Goal: Task Accomplishment & Management: Manage account settings

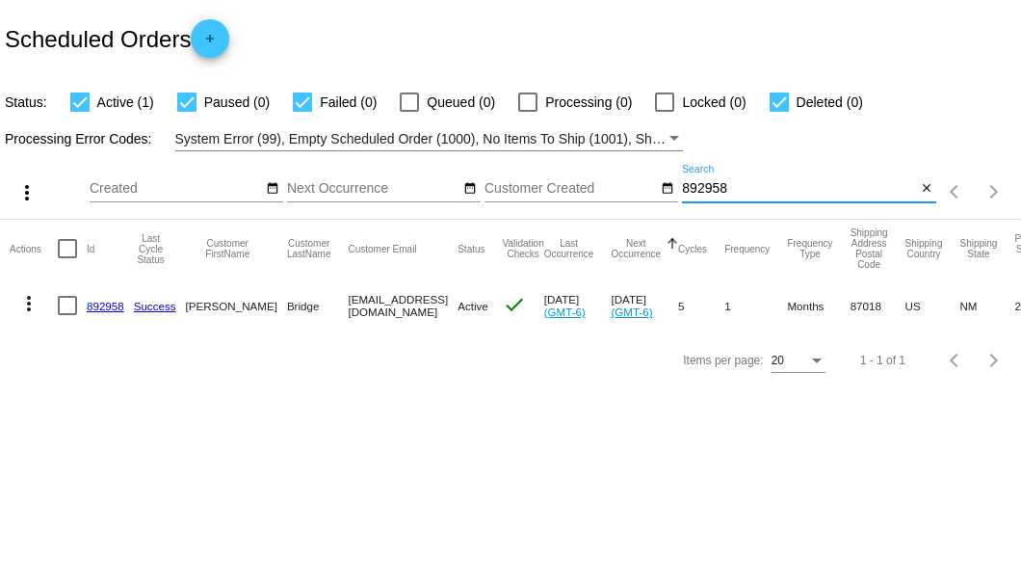
click at [709, 185] on input "892958" at bounding box center [799, 188] width 234 height 15
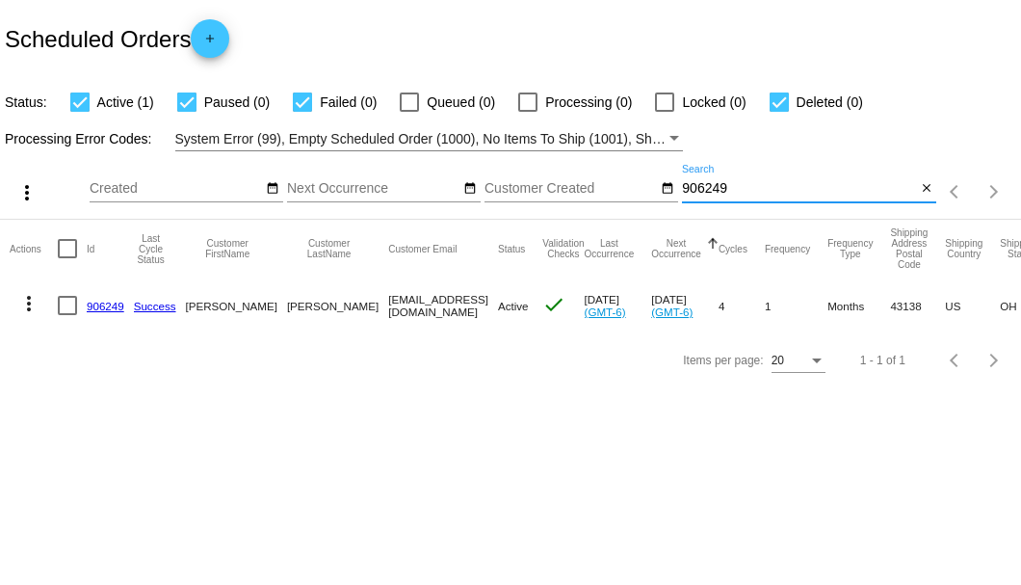
type input "906249"
click at [101, 309] on link "906249" at bounding box center [106, 306] width 38 height 13
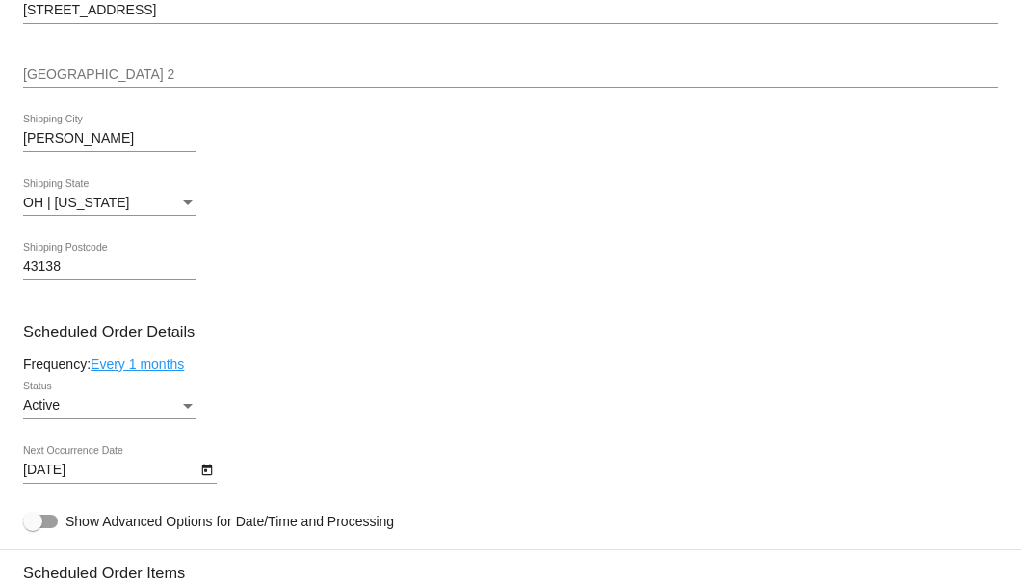
scroll to position [1092, 0]
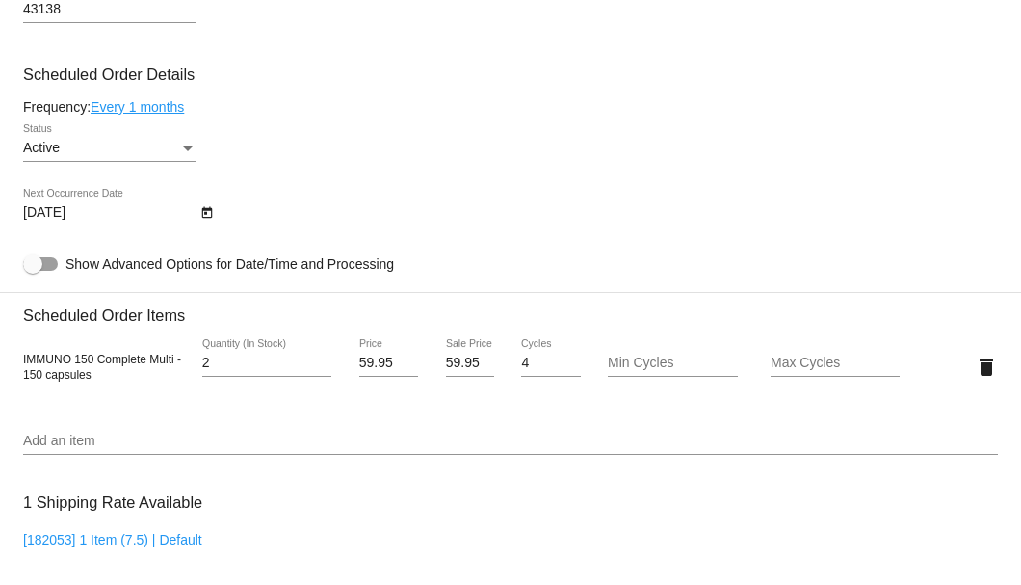
type input "2"
click at [326, 360] on input "2" at bounding box center [266, 363] width 129 height 15
drag, startPoint x: 441, startPoint y: 366, endPoint x: 471, endPoint y: 366, distance: 29.9
click at [471, 366] on input "59.95" at bounding box center [470, 363] width 48 height 15
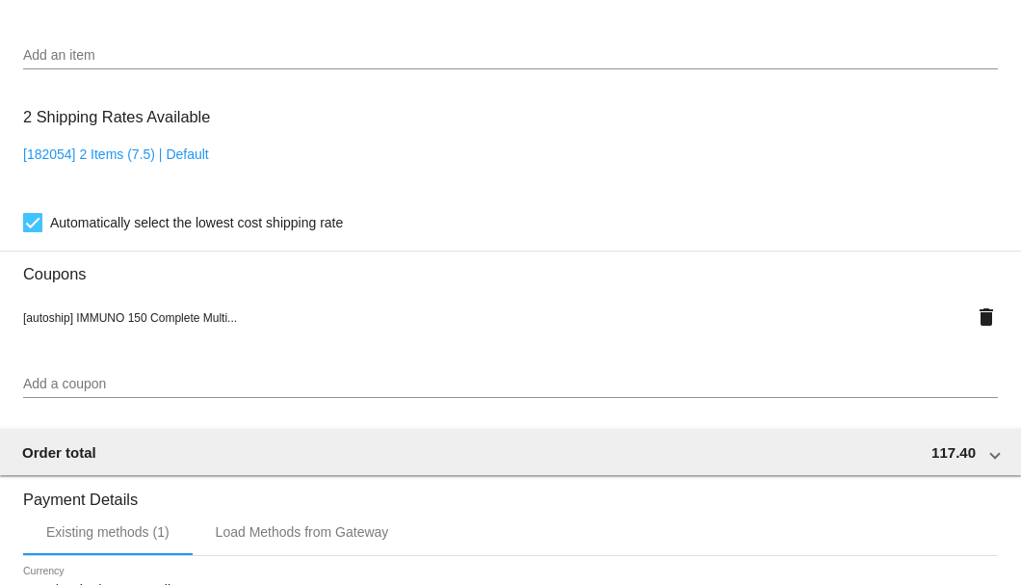
scroll to position [1605, 0]
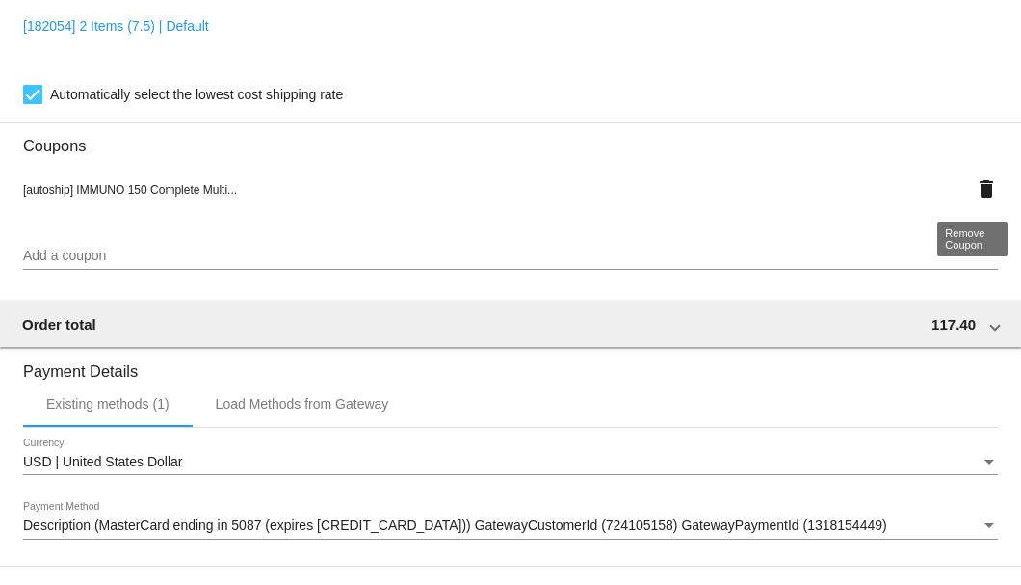
type input "55.15"
click at [975, 189] on mat-icon "delete" at bounding box center [986, 188] width 23 height 23
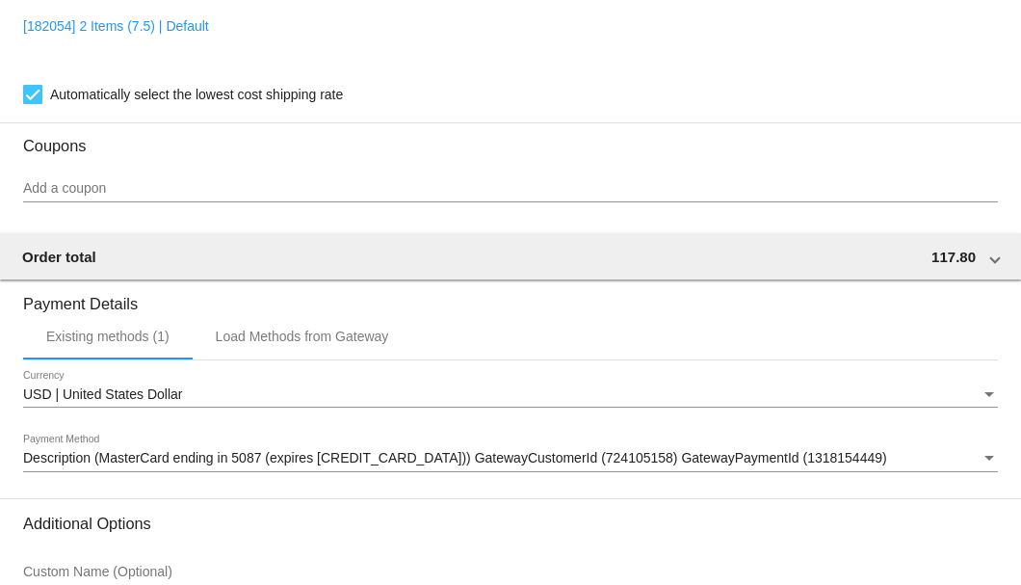
click at [401, 201] on div at bounding box center [510, 201] width 975 height 1
click at [401, 197] on input "Add a coupon" at bounding box center [510, 188] width 975 height 15
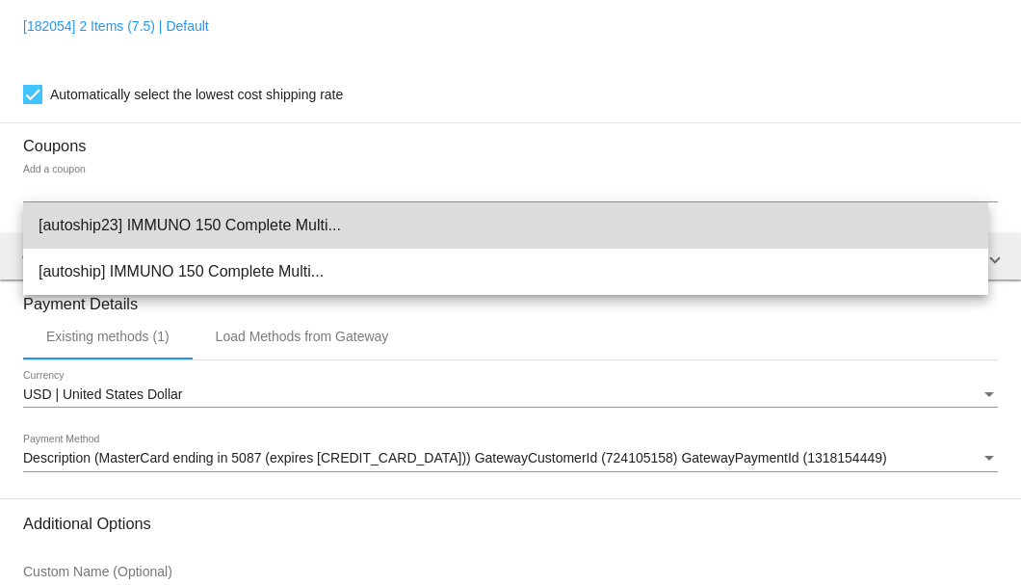
click at [306, 219] on span "[autoship23] IMMUNO 150 Complete Multi..." at bounding box center [506, 225] width 935 height 46
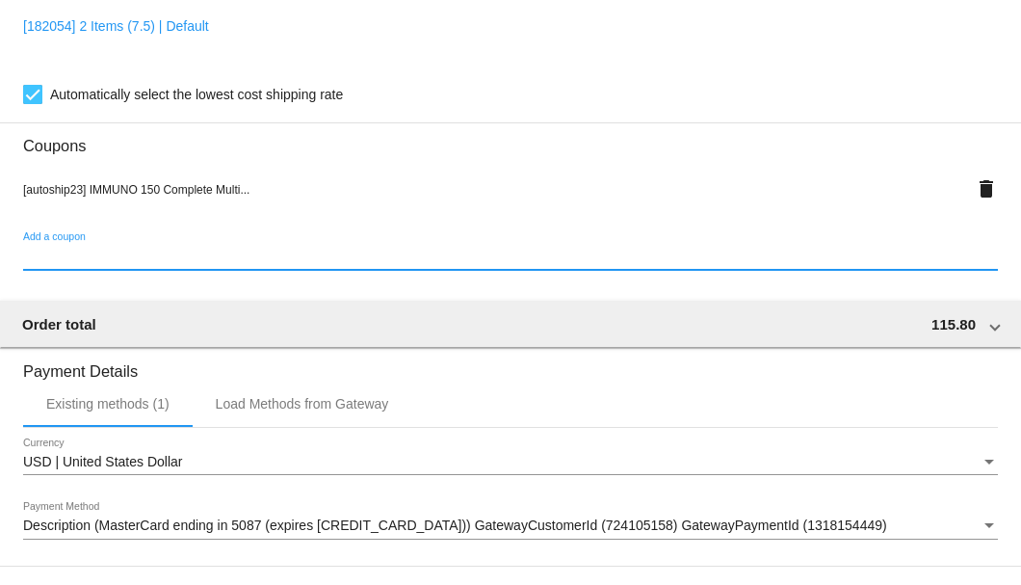
scroll to position [1860, 0]
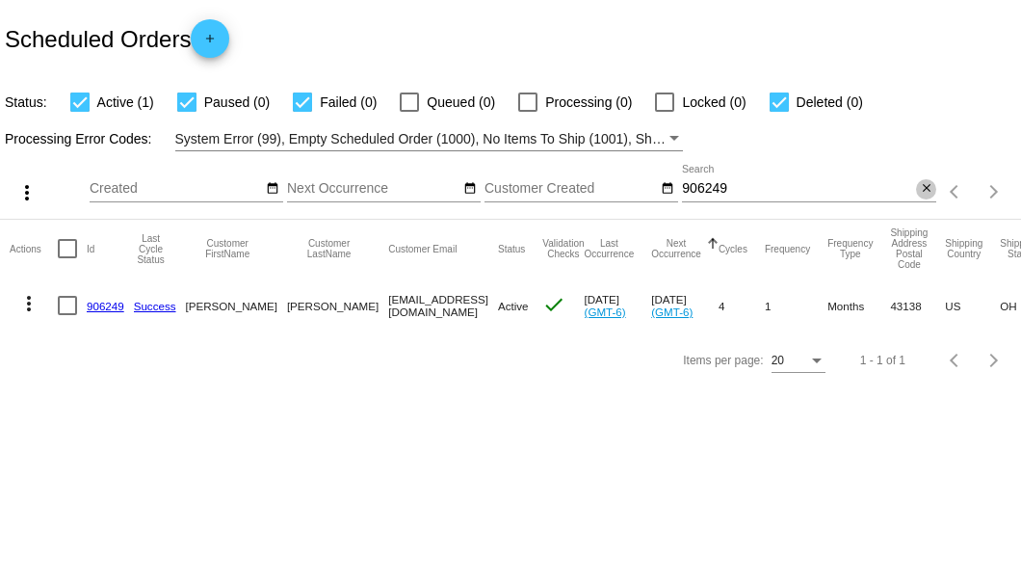
click at [927, 185] on mat-icon "close" at bounding box center [926, 188] width 13 height 15
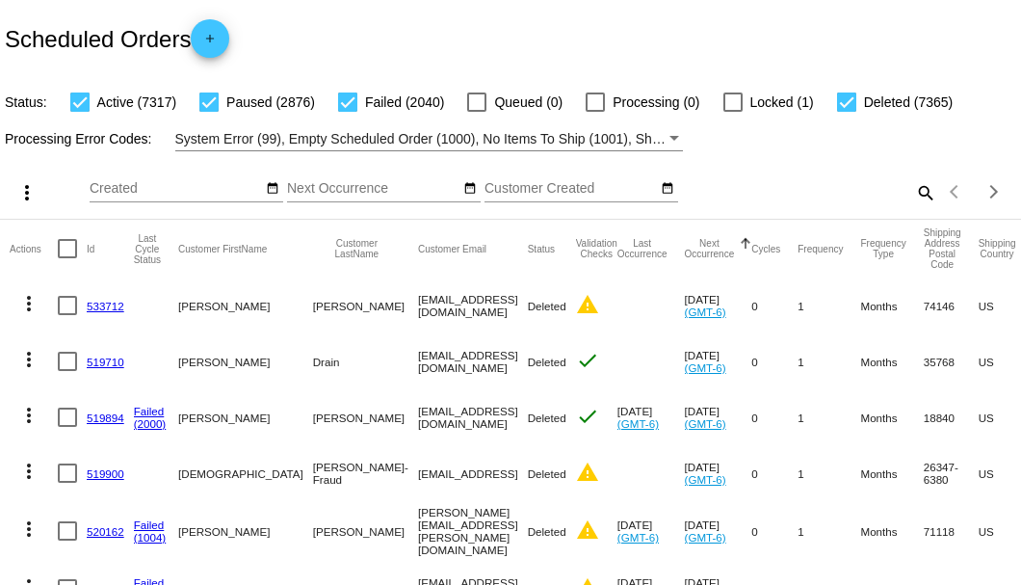
click at [917, 207] on mat-icon "search" at bounding box center [924, 192] width 23 height 30
click at [775, 197] on input "Search" at bounding box center [809, 188] width 254 height 15
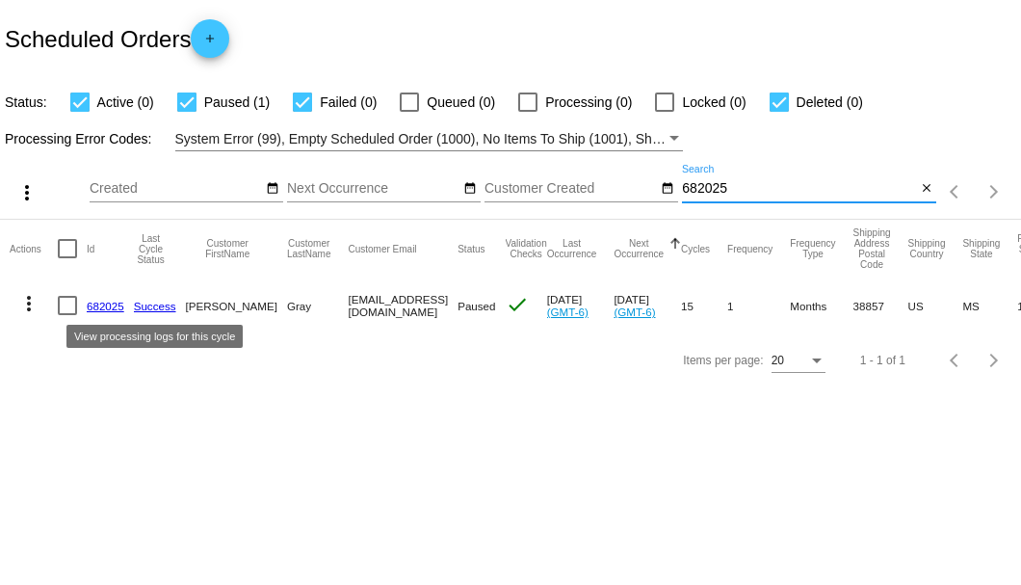
type input "682025"
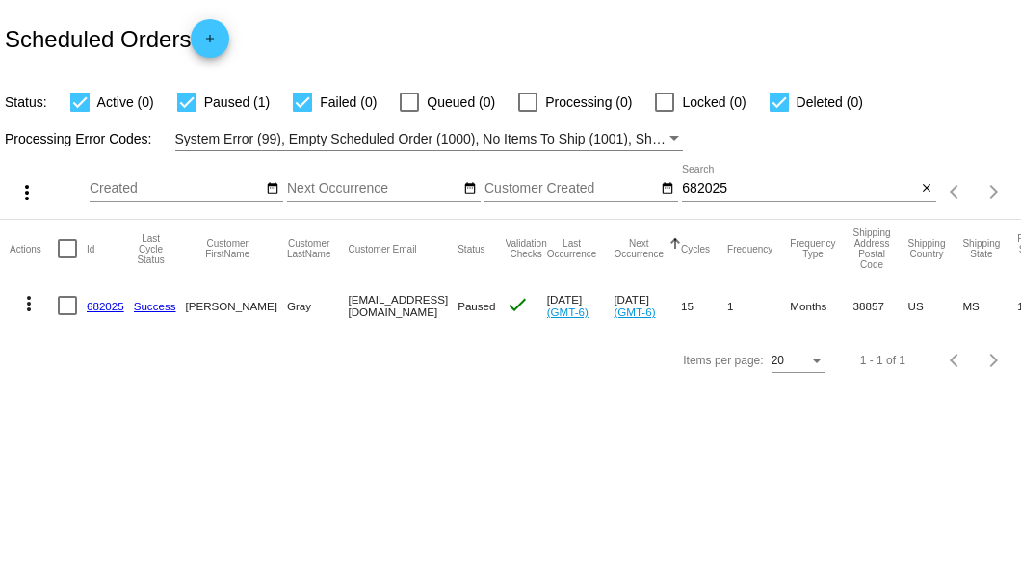
click at [110, 307] on link "682025" at bounding box center [106, 306] width 38 height 13
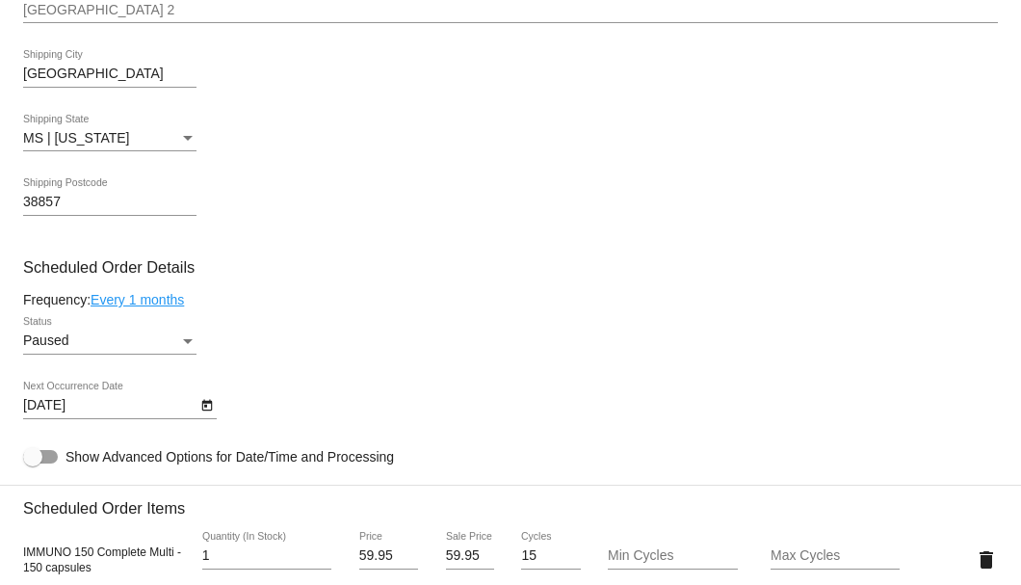
scroll to position [1092, 0]
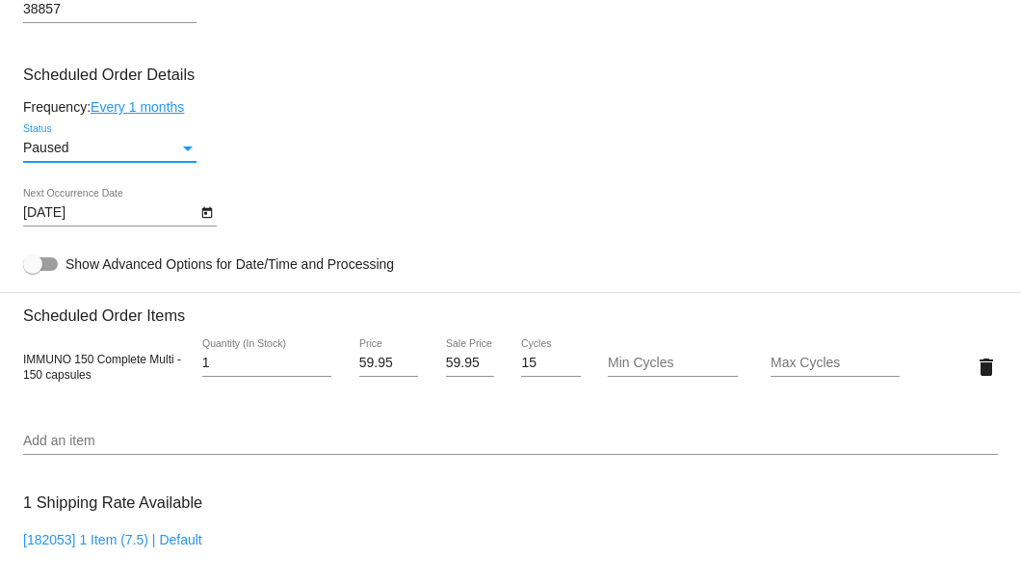
click at [192, 149] on div "Status" at bounding box center [188, 148] width 10 height 5
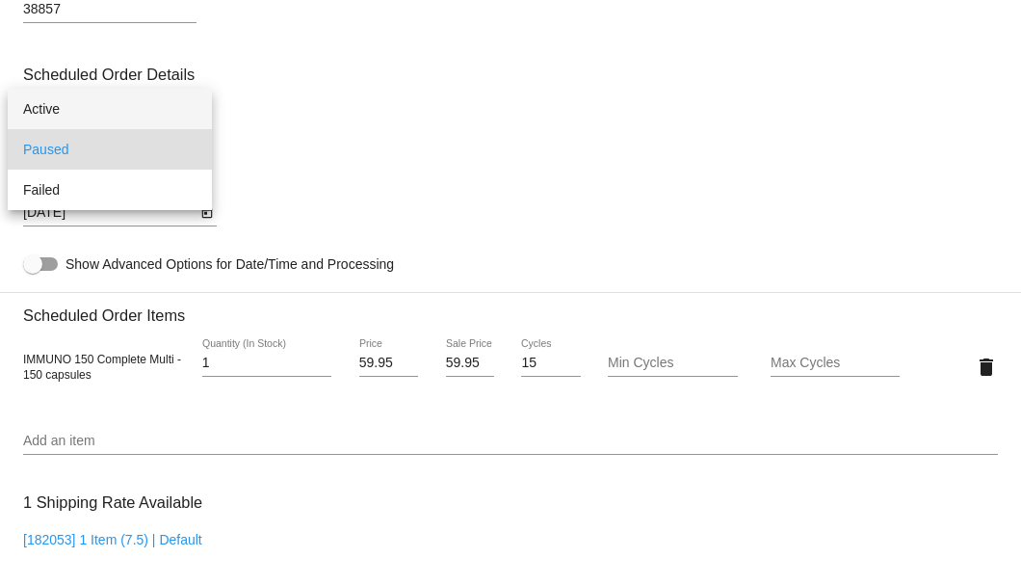
click at [135, 112] on span "Active" at bounding box center [109, 109] width 173 height 40
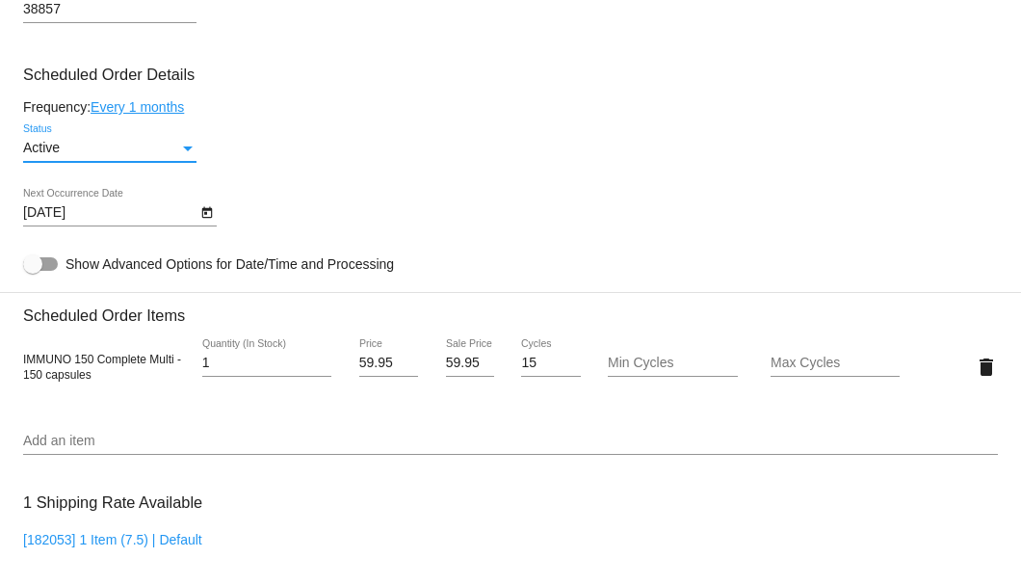
click at [203, 210] on icon "Open calendar" at bounding box center [206, 213] width 11 height 12
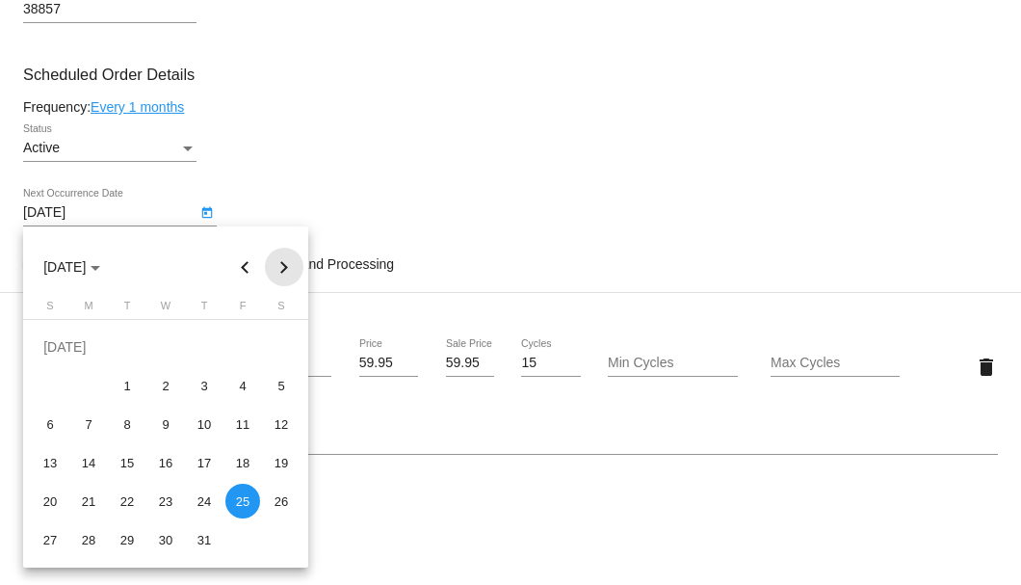
click at [281, 267] on button "Next month" at bounding box center [284, 267] width 39 height 39
click at [164, 427] on div "13" at bounding box center [165, 424] width 35 height 35
type input "8/13/2025"
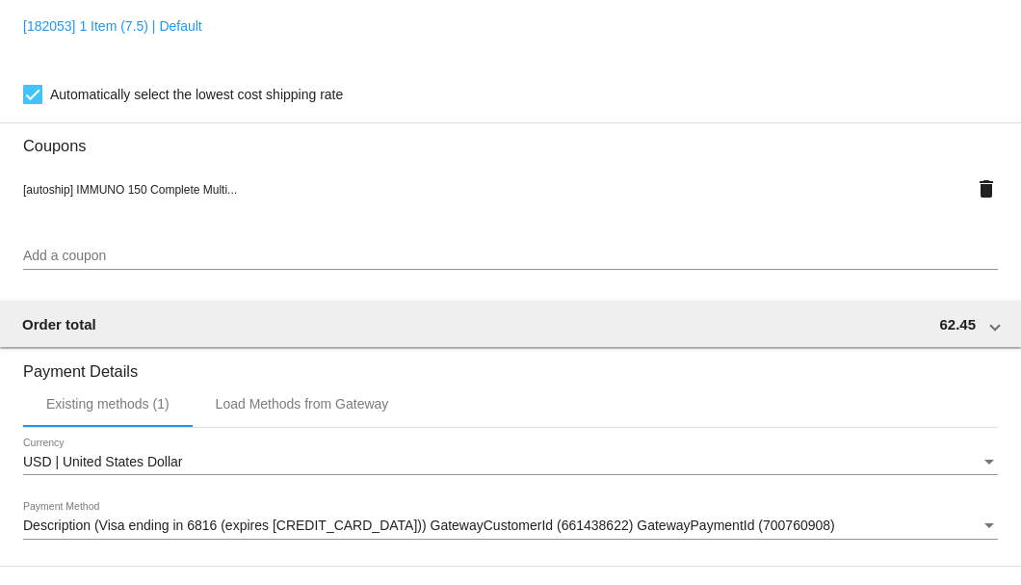
scroll to position [1860, 0]
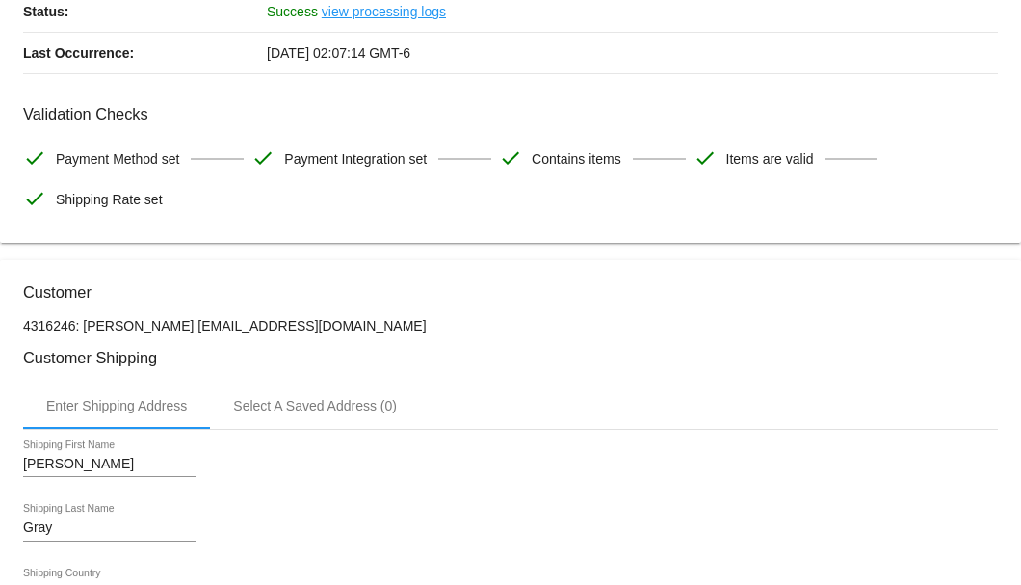
scroll to position [0, 0]
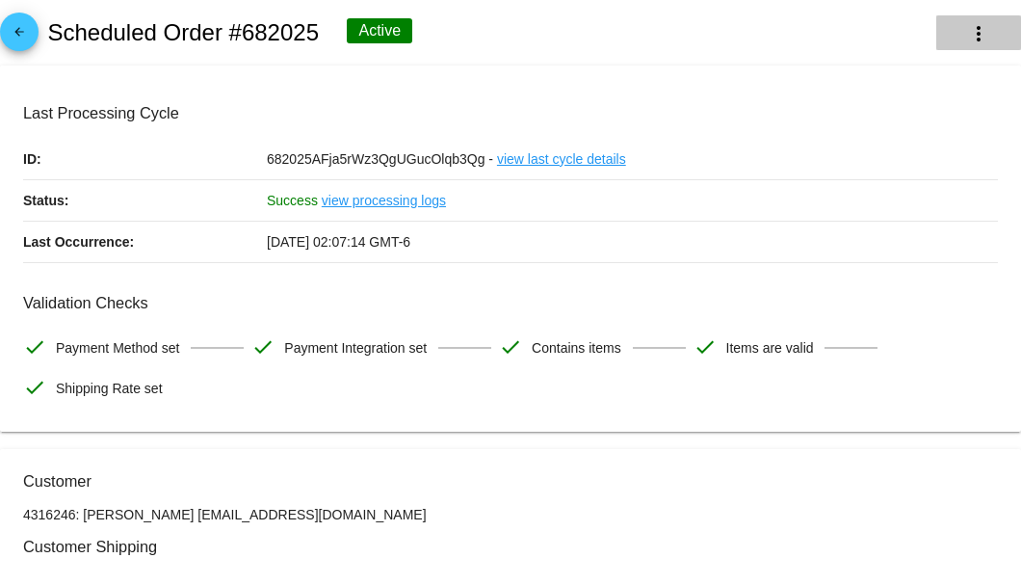
click at [973, 25] on mat-icon "more_vert" at bounding box center [978, 33] width 23 height 23
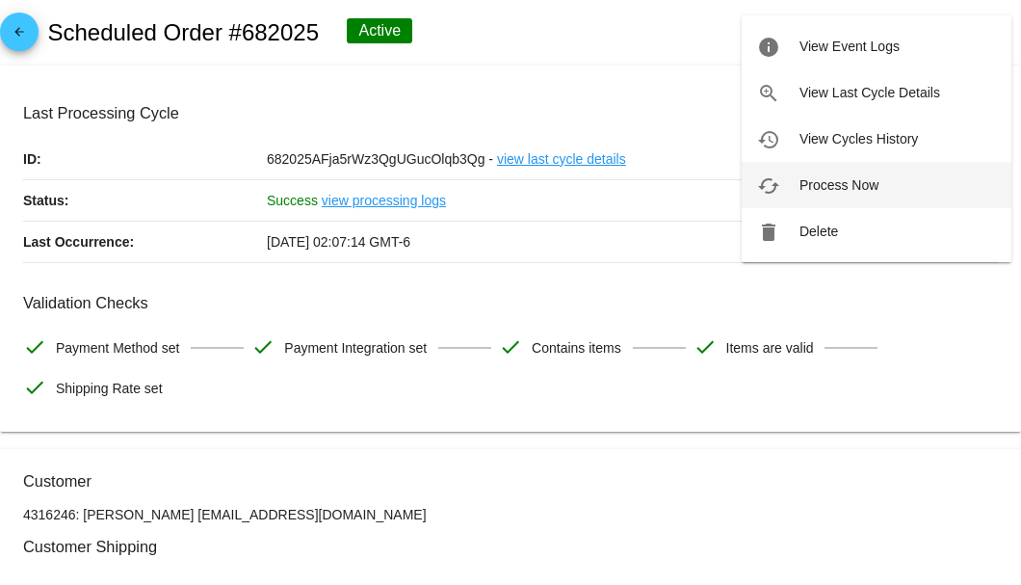
click at [843, 184] on span "Process Now" at bounding box center [839, 184] width 79 height 15
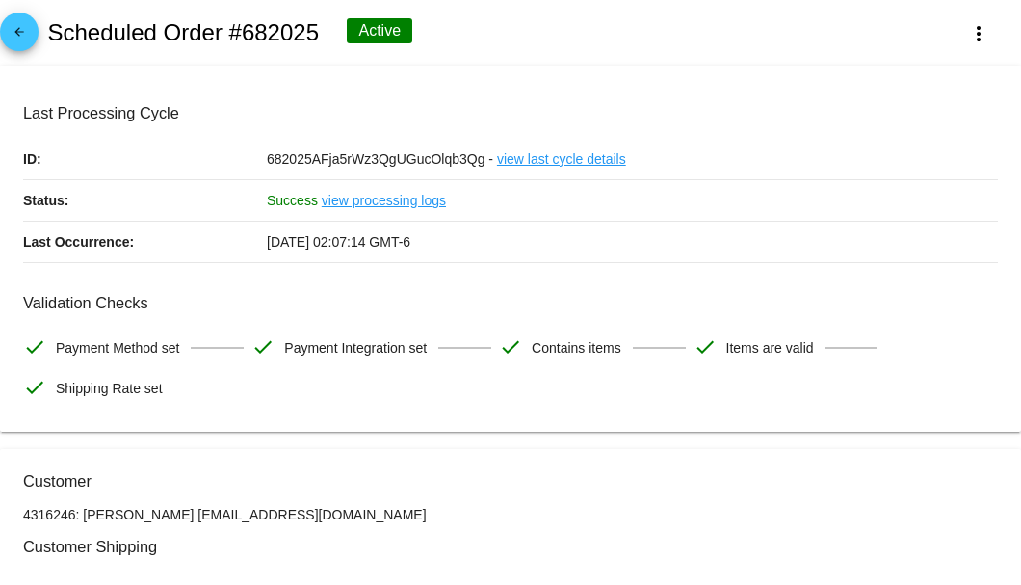
scroll to position [256, 0]
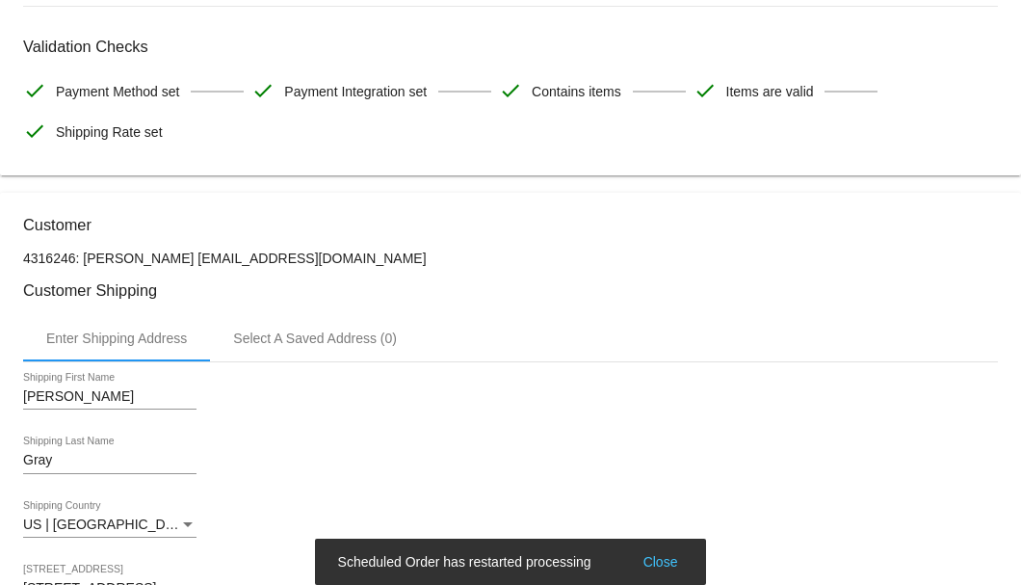
drag, startPoint x: 428, startPoint y: 255, endPoint x: 156, endPoint y: 254, distance: 271.7
click at [156, 254] on p "4316246: Eddie Gray 6623974399@exceptionalhealthproducts.org" at bounding box center [510, 258] width 975 height 15
copy p "6623974399@exceptionalhealthproducts.org"
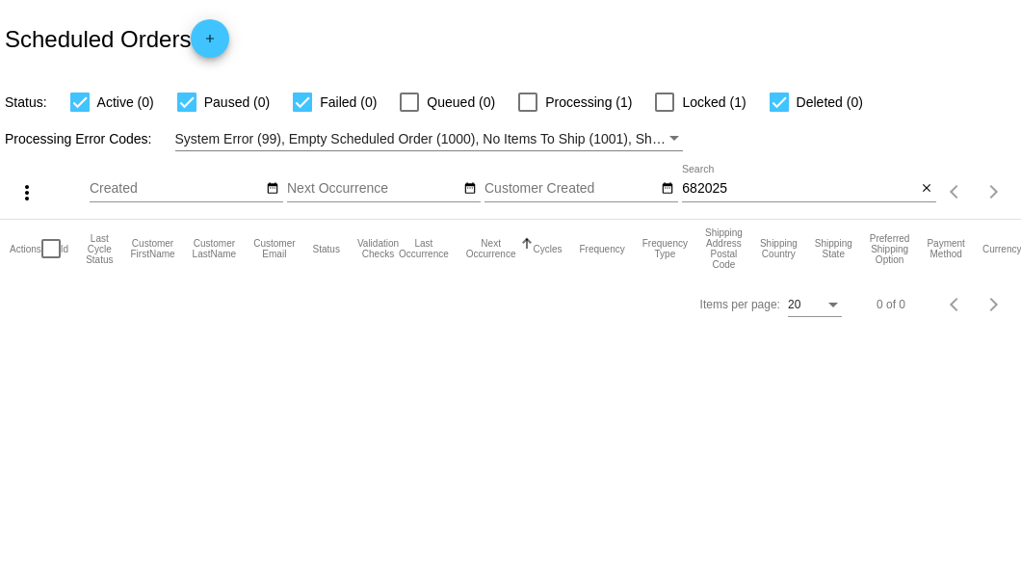
click at [716, 186] on input "682025" at bounding box center [799, 188] width 234 height 15
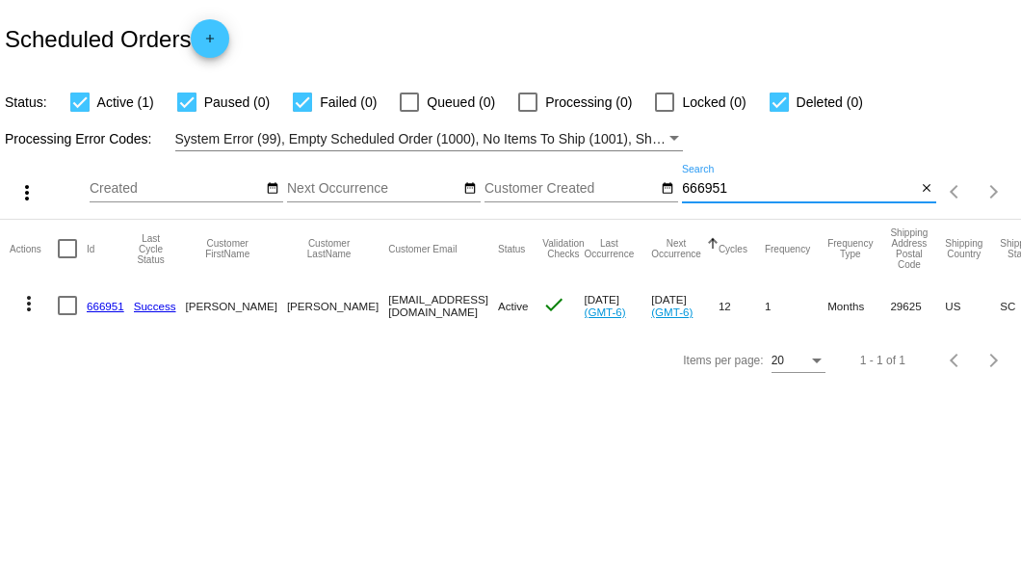
type input "666951"
click at [106, 301] on link "666951" at bounding box center [106, 306] width 38 height 13
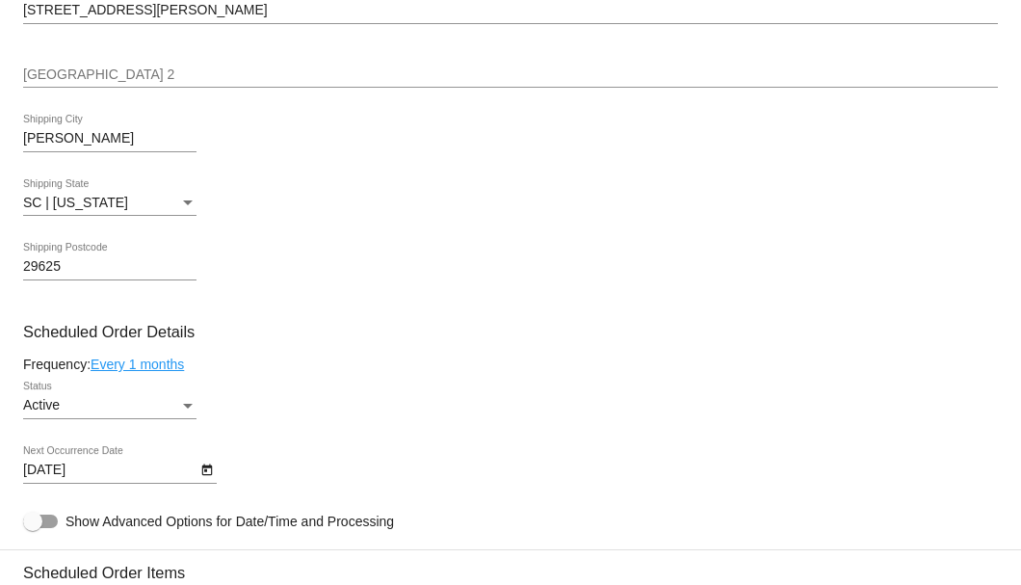
scroll to position [1092, 0]
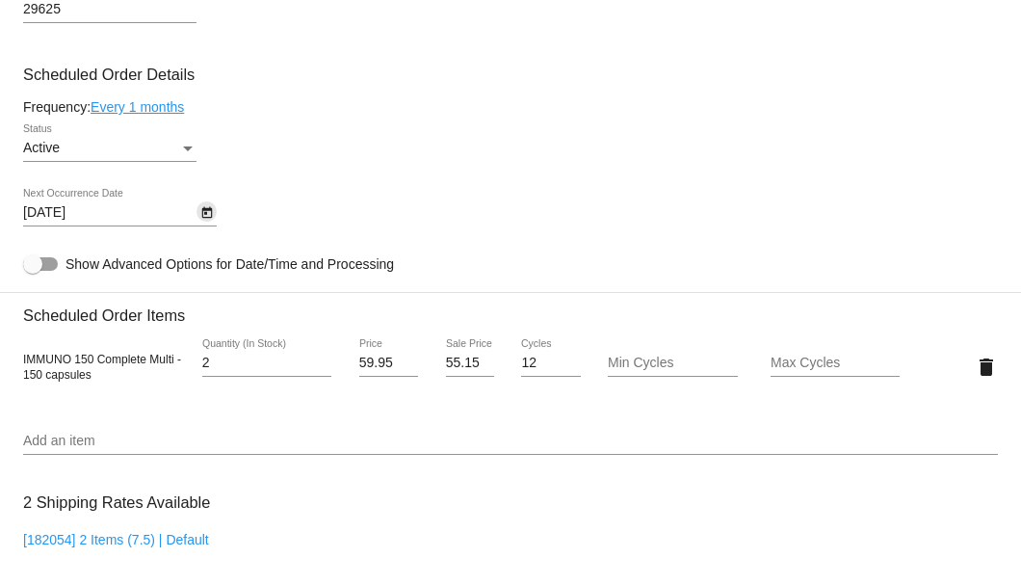
click at [206, 218] on icon "Open calendar" at bounding box center [206, 213] width 11 height 12
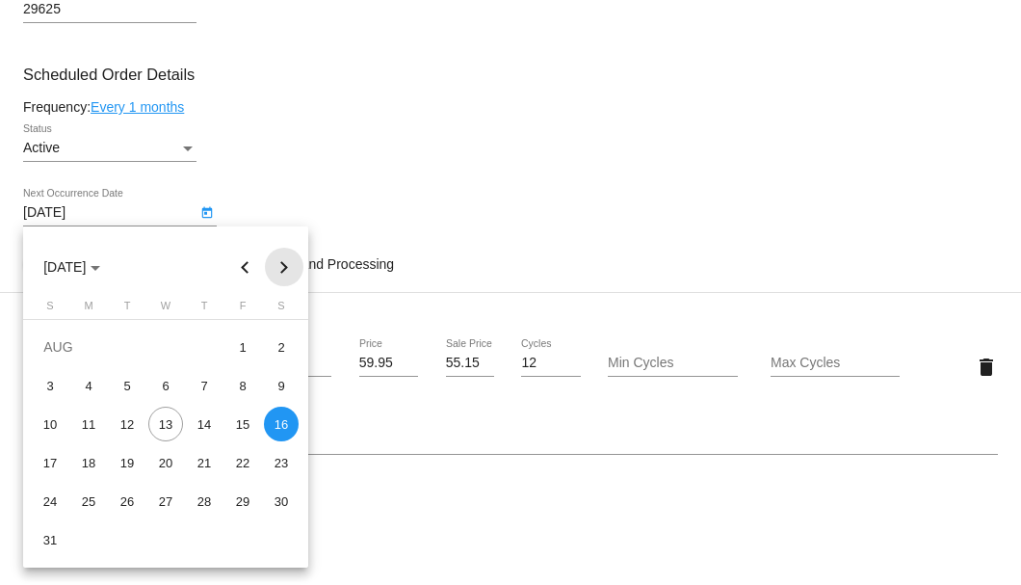
click at [281, 268] on button "Next month" at bounding box center [284, 267] width 39 height 39
click at [166, 347] on div "1" at bounding box center [165, 347] width 35 height 35
type input "[DATE]"
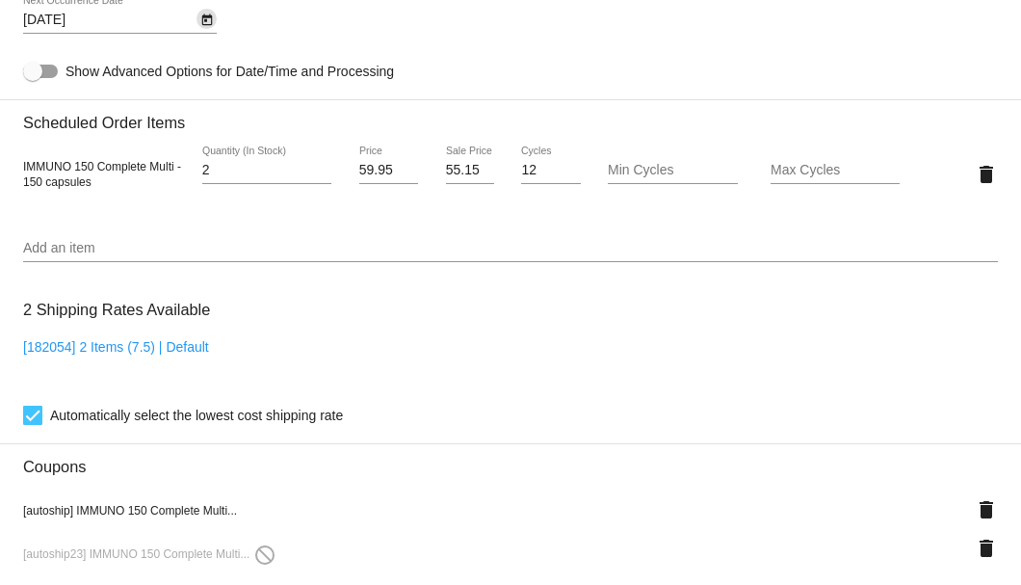
scroll to position [1156, 0]
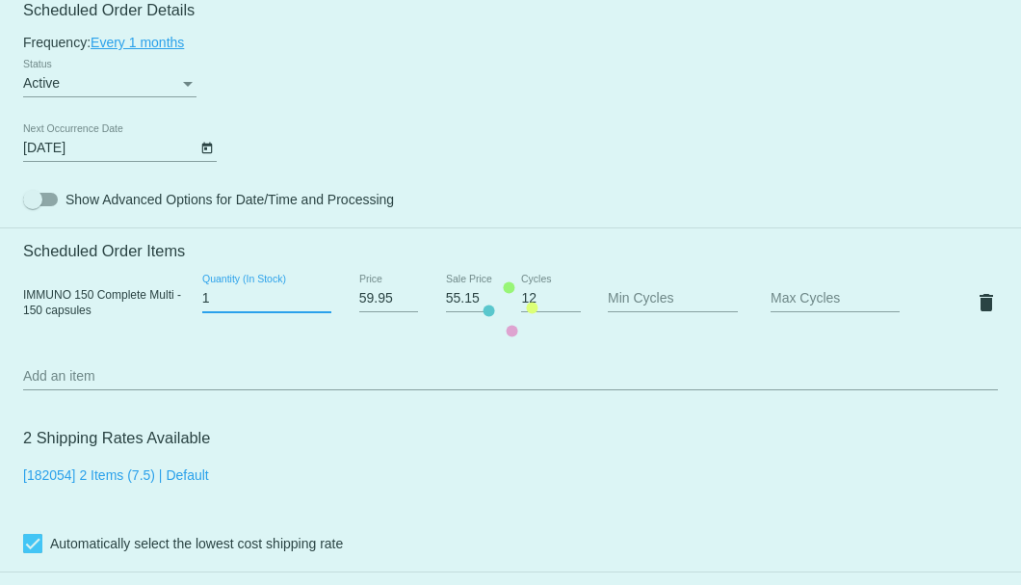
type input "1"
click at [316, 303] on input "1" at bounding box center [266, 298] width 129 height 15
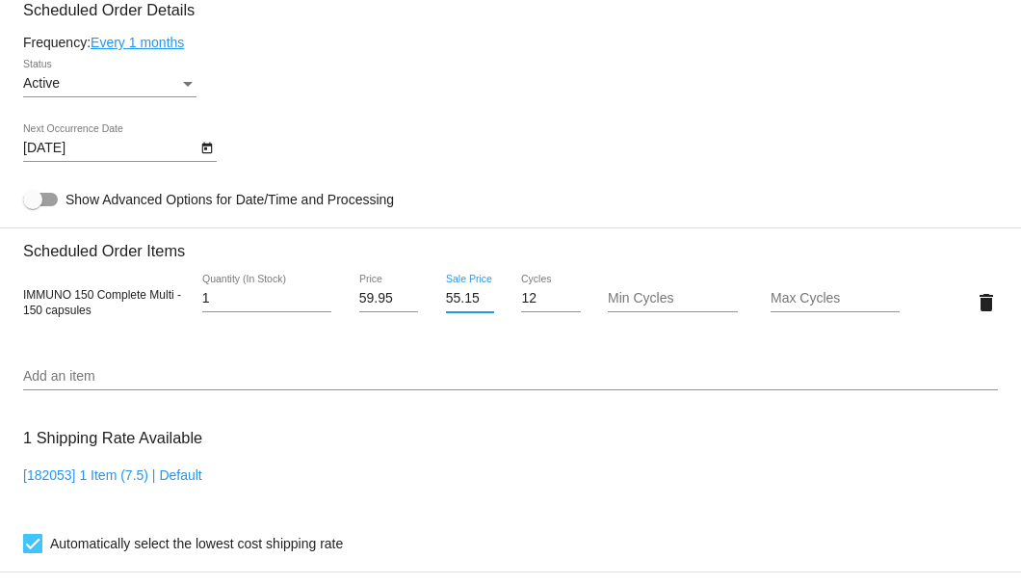
scroll to position [0, 1]
drag, startPoint x: 441, startPoint y: 297, endPoint x: 475, endPoint y: 299, distance: 33.8
click at [475, 299] on input "55.15" at bounding box center [470, 298] width 48 height 15
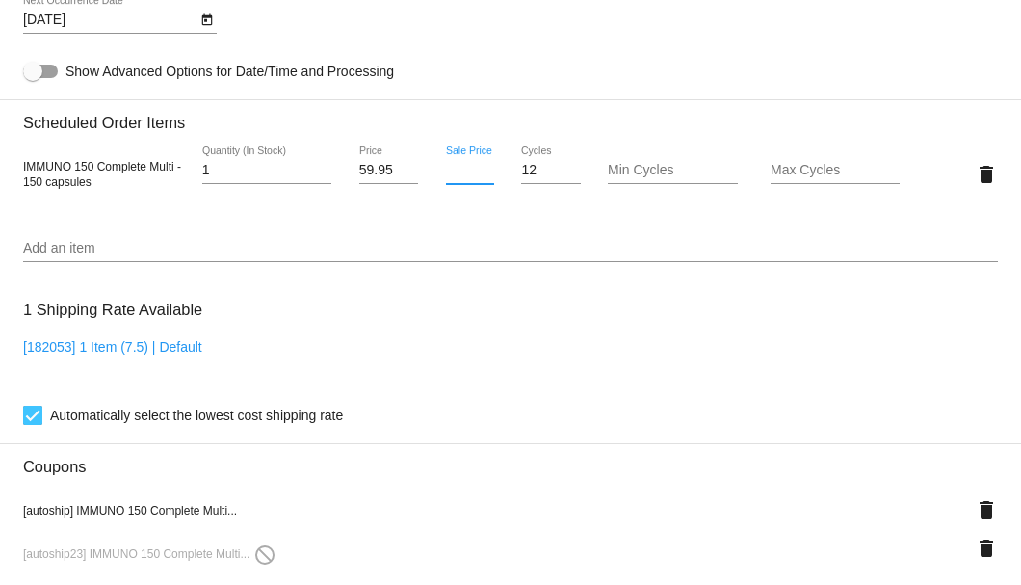
scroll to position [1412, 0]
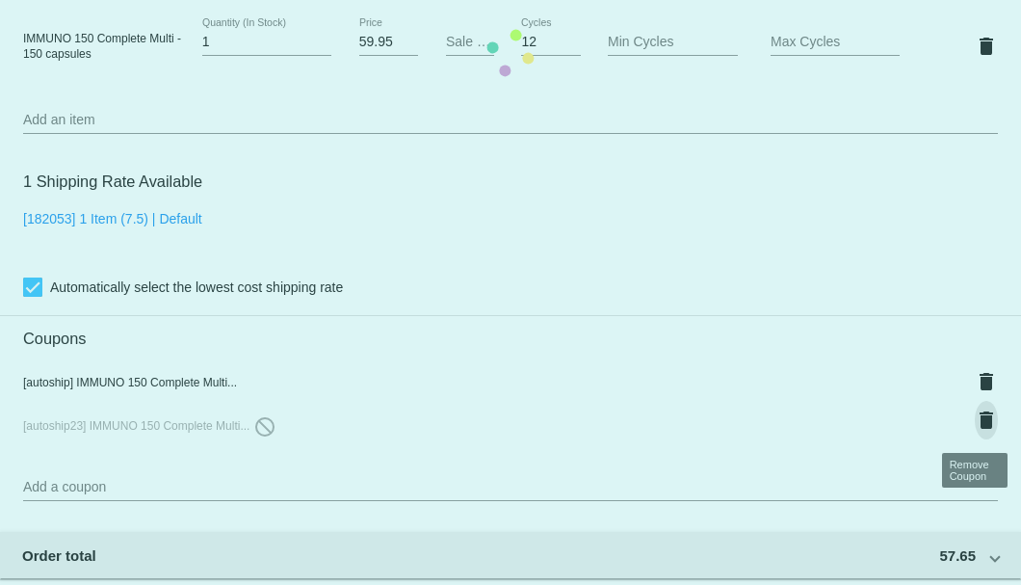
click at [975, 424] on mat-card "Customer 4223071: Sidney Bailey 8642254185@exceptionalproducts.org Customer Shi…" at bounding box center [510, 53] width 1021 height 2033
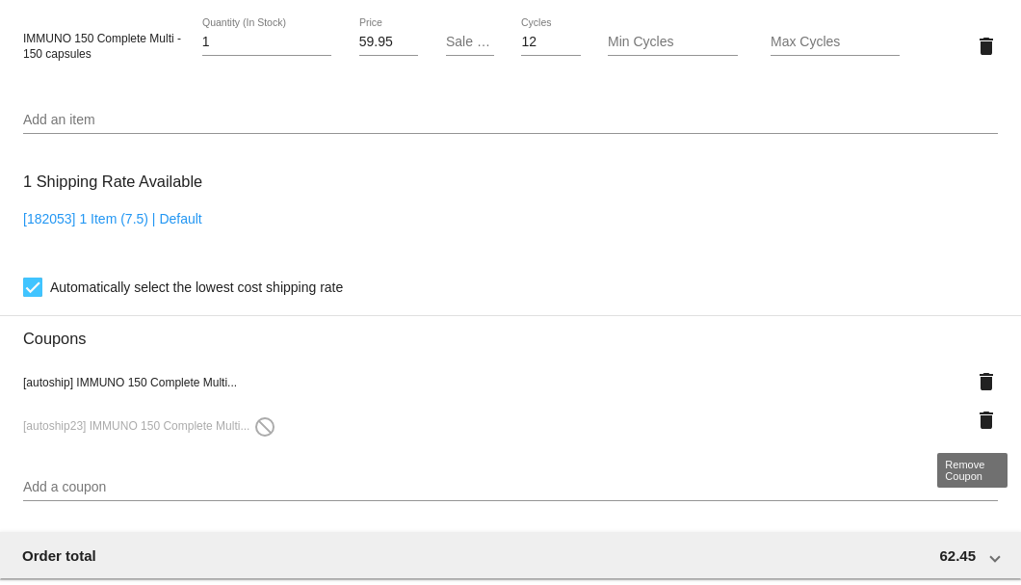
click at [975, 424] on mat-icon "delete" at bounding box center [986, 420] width 23 height 23
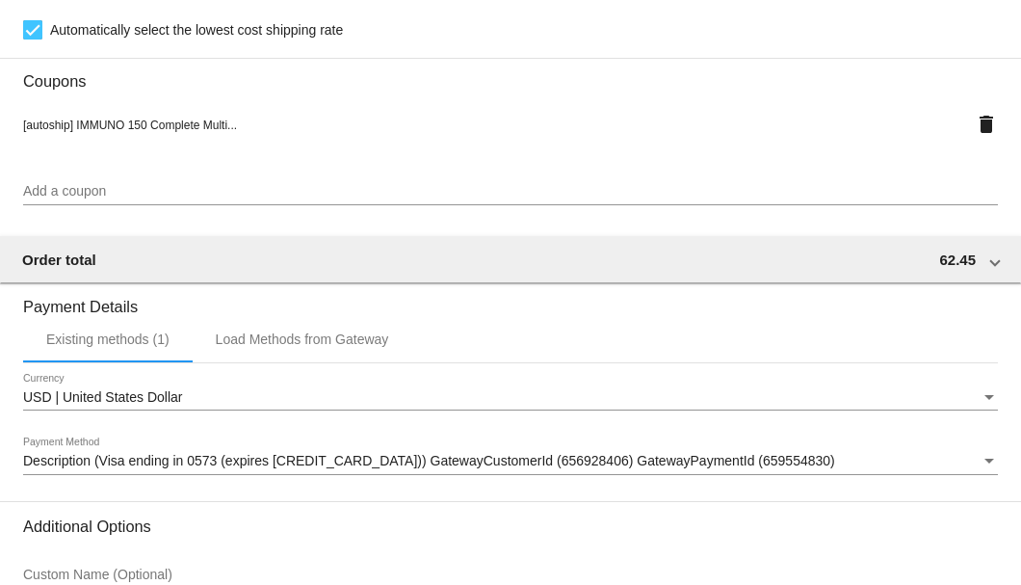
scroll to position [1860, 0]
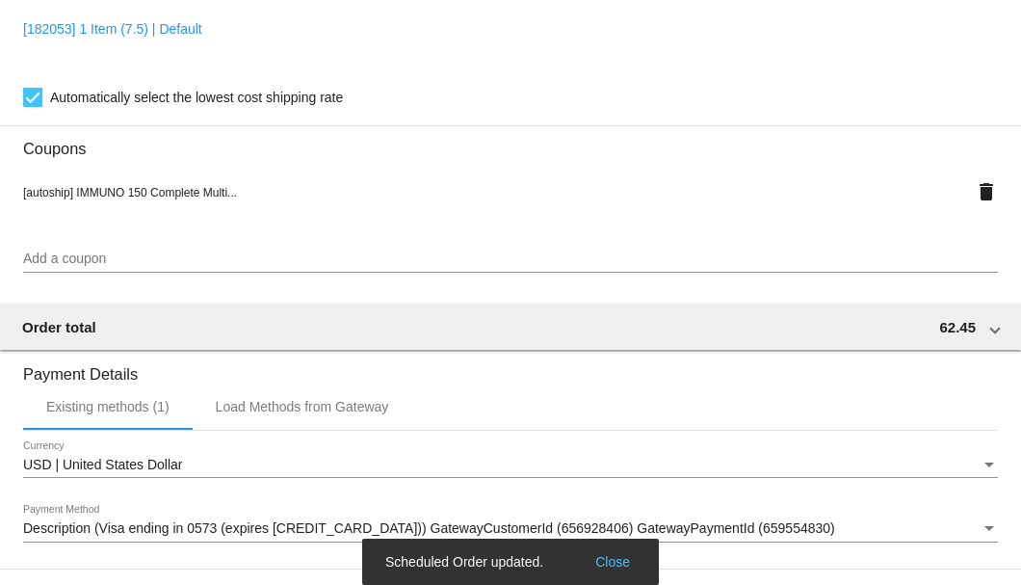
scroll to position [1410, 0]
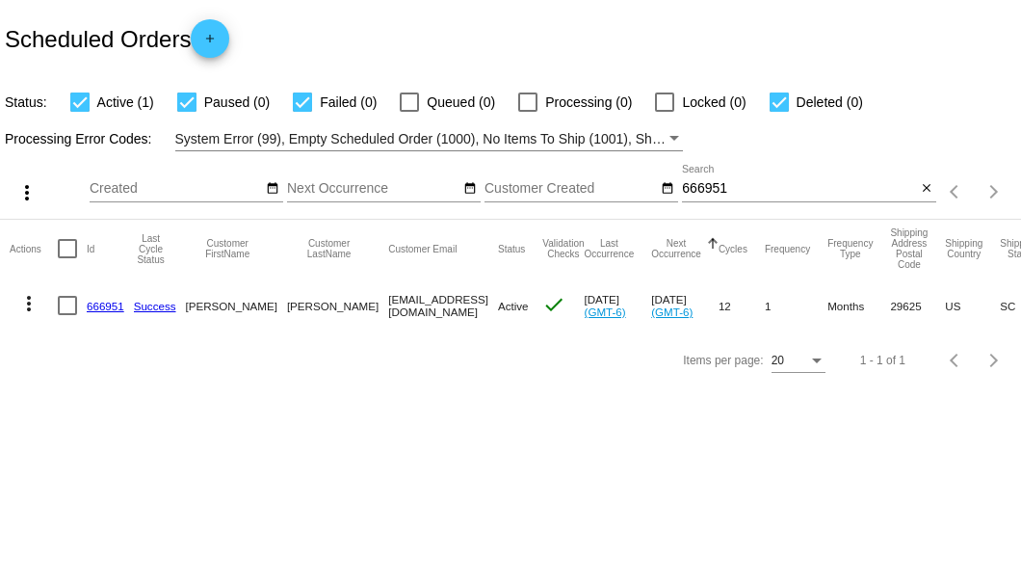
click at [102, 303] on link "666951" at bounding box center [106, 306] width 38 height 13
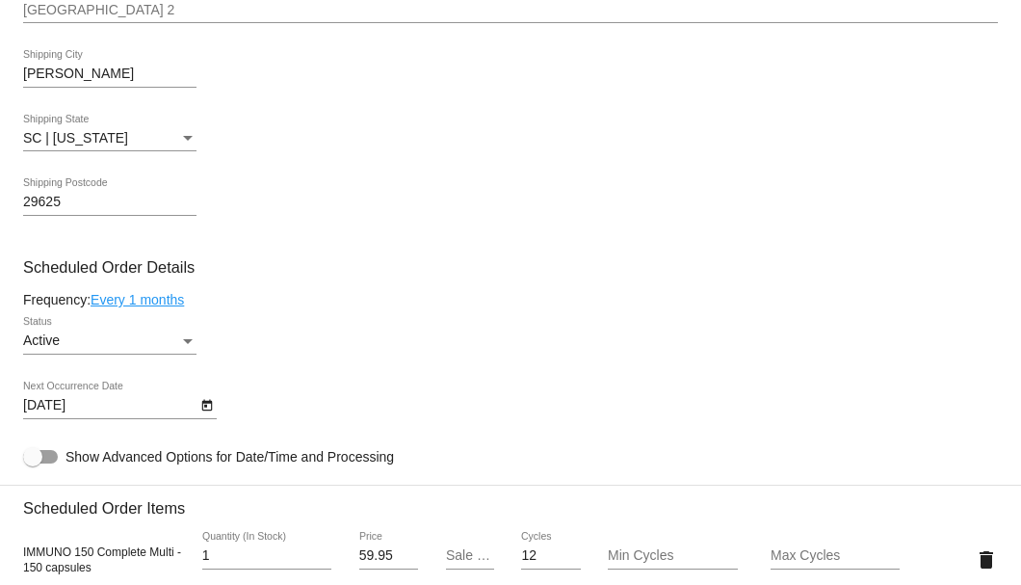
scroll to position [578, 0]
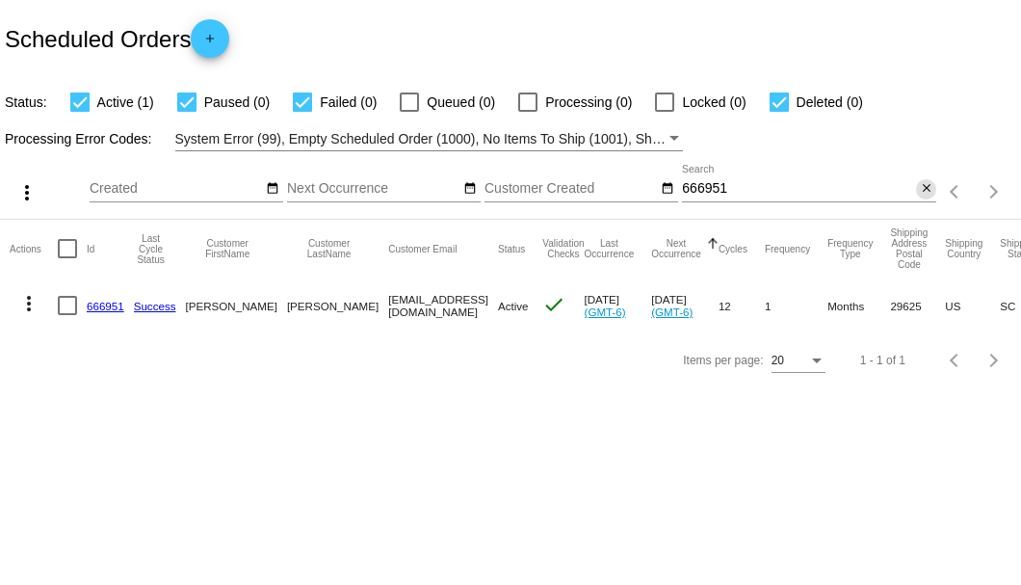
click at [926, 187] on mat-icon "close" at bounding box center [926, 188] width 13 height 15
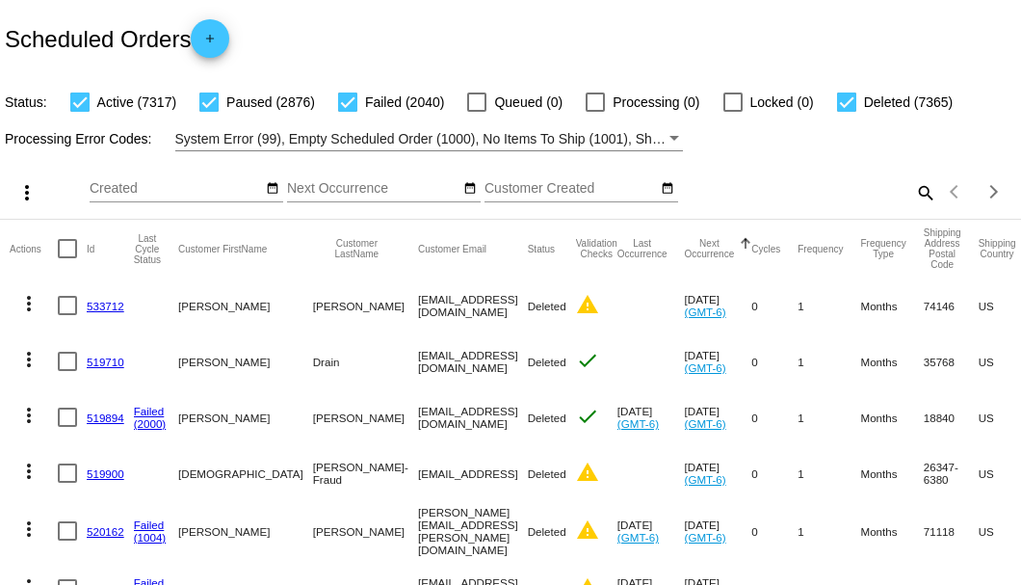
click at [913, 207] on mat-icon "search" at bounding box center [924, 192] width 23 height 30
click at [913, 197] on input "Search" at bounding box center [809, 188] width 254 height 15
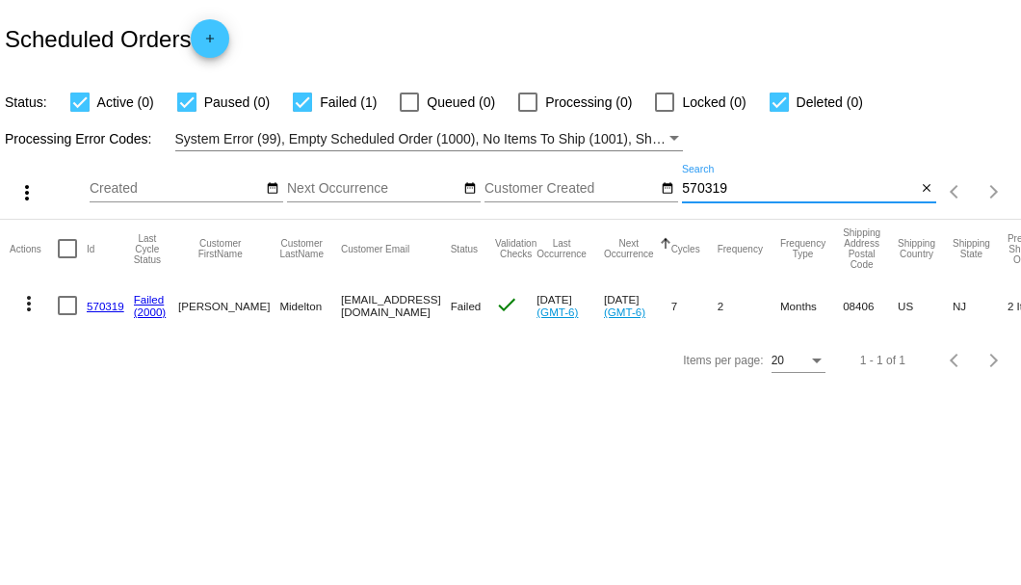
type input "570319"
click at [102, 304] on link "570319" at bounding box center [106, 306] width 38 height 13
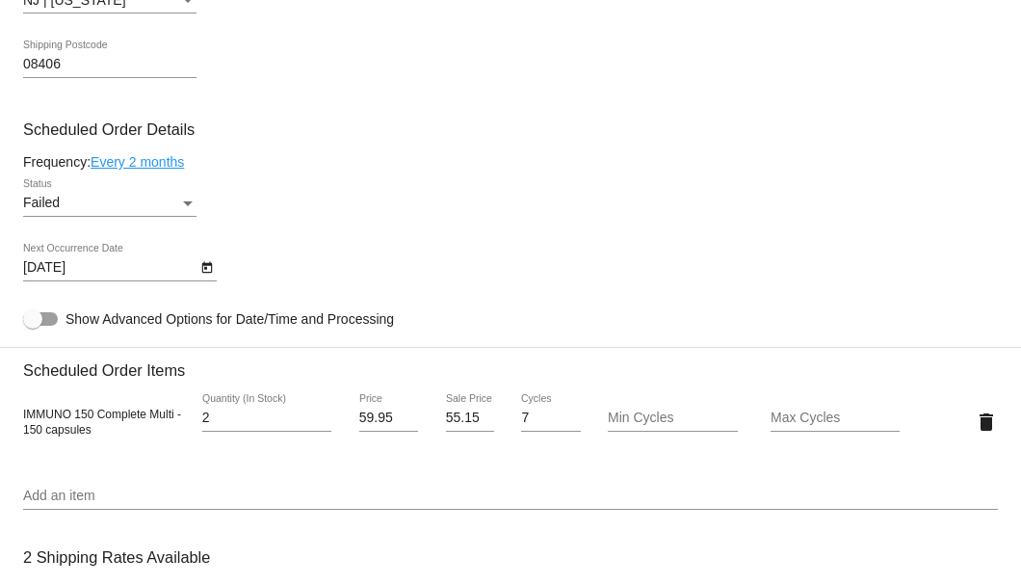
scroll to position [963, 0]
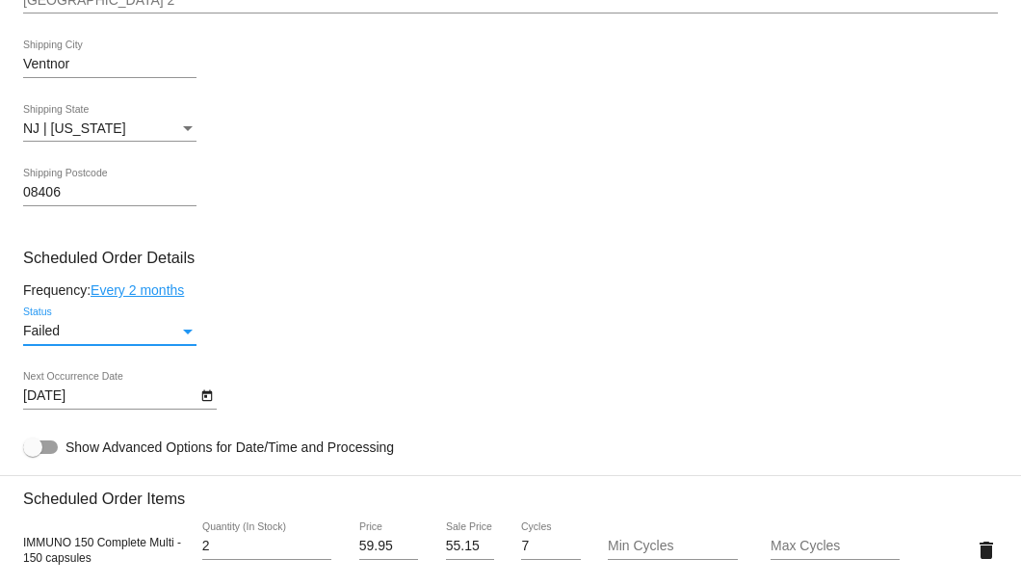
click at [177, 326] on div "Failed" at bounding box center [101, 331] width 156 height 15
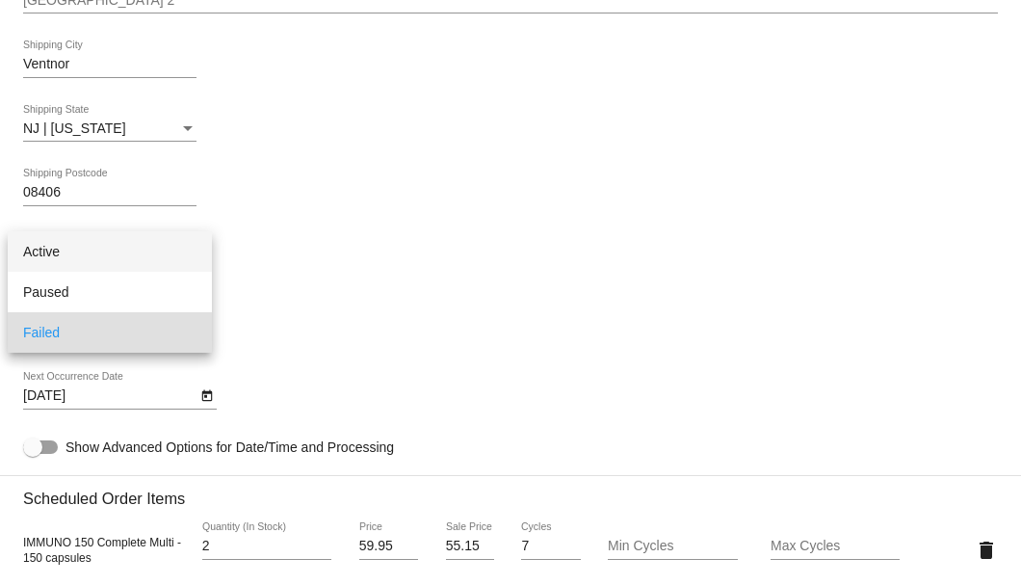
click at [148, 251] on span "Active" at bounding box center [109, 251] width 173 height 40
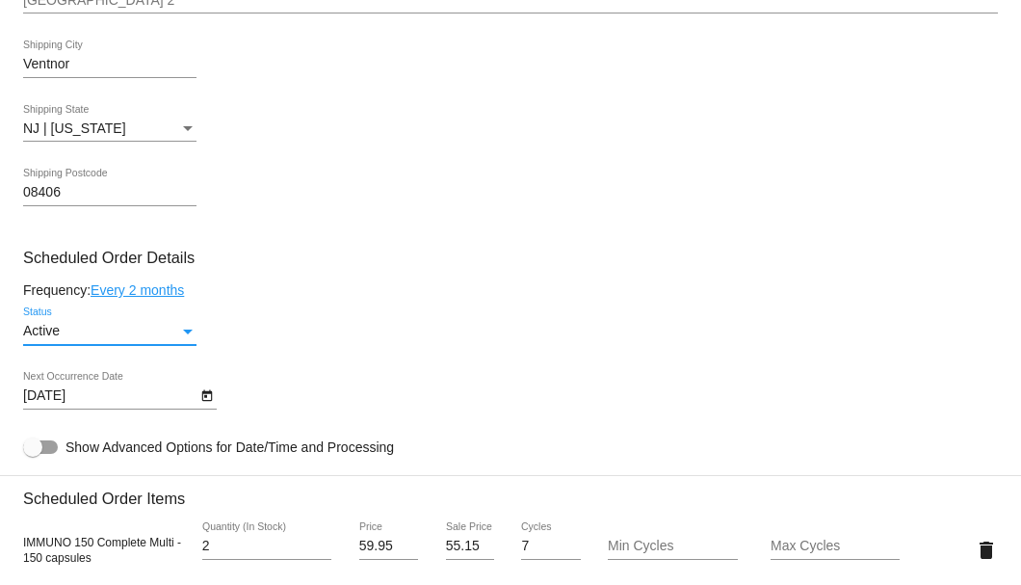
click at [207, 399] on icon "Open calendar" at bounding box center [206, 395] width 13 height 23
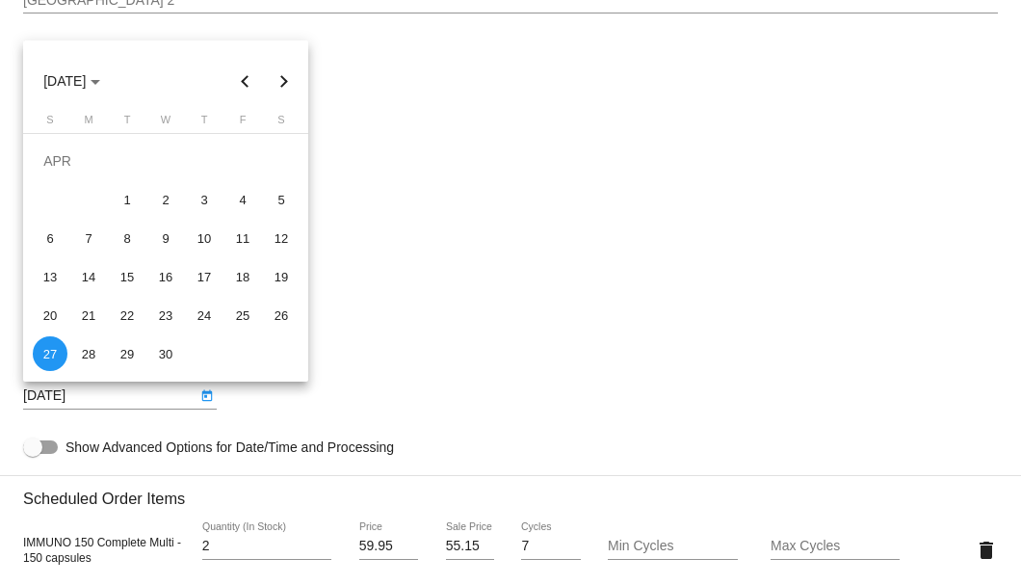
click at [288, 81] on button "Next month" at bounding box center [284, 81] width 39 height 39
click at [288, 83] on button "Next month" at bounding box center [284, 81] width 39 height 39
click at [409, 382] on div at bounding box center [510, 292] width 1021 height 585
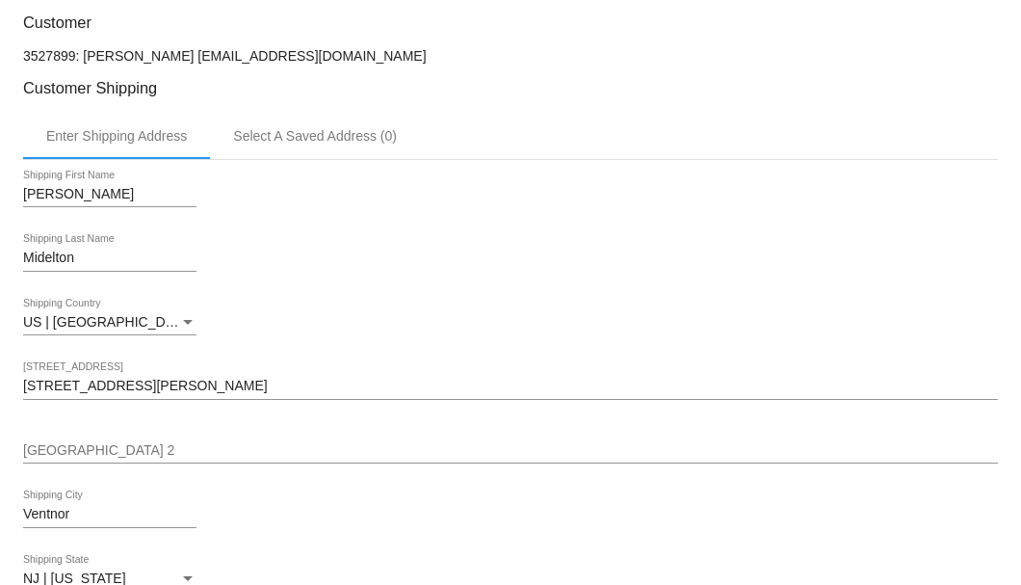
scroll to position [321, 0]
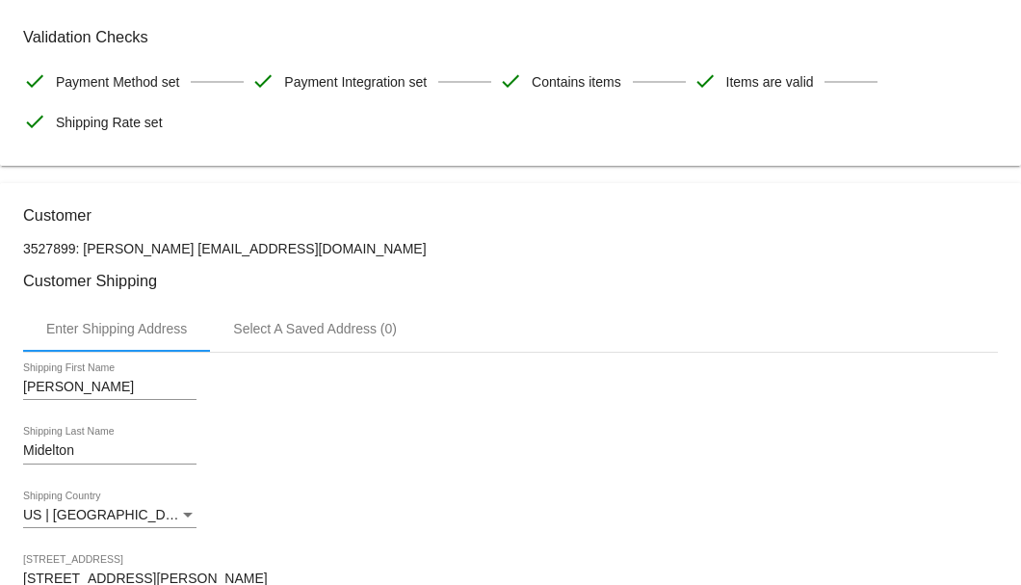
drag, startPoint x: 301, startPoint y: 249, endPoint x: 179, endPoint y: 249, distance: 121.4
click at [179, 249] on p "3527899: Diane Midelton cherub131@aol.com" at bounding box center [510, 248] width 975 height 15
copy p "cherub131@aol.com"
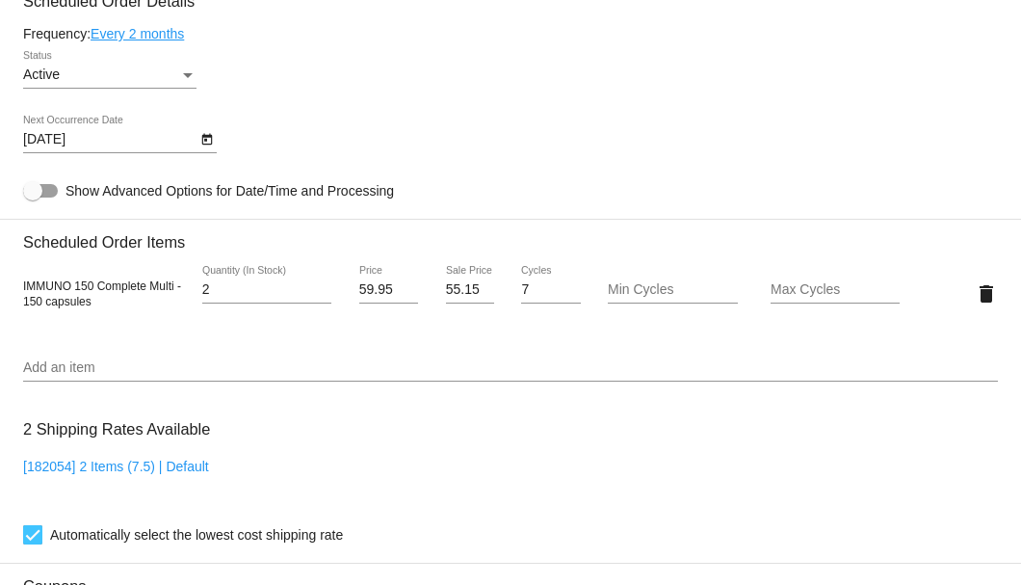
scroll to position [1027, 0]
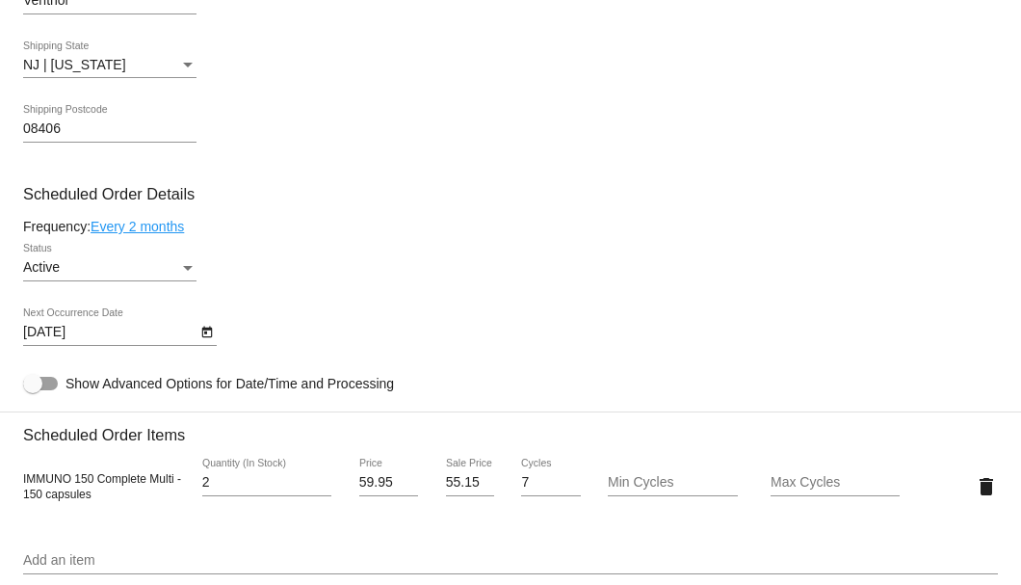
click at [189, 259] on div "Active Status" at bounding box center [109, 263] width 173 height 38
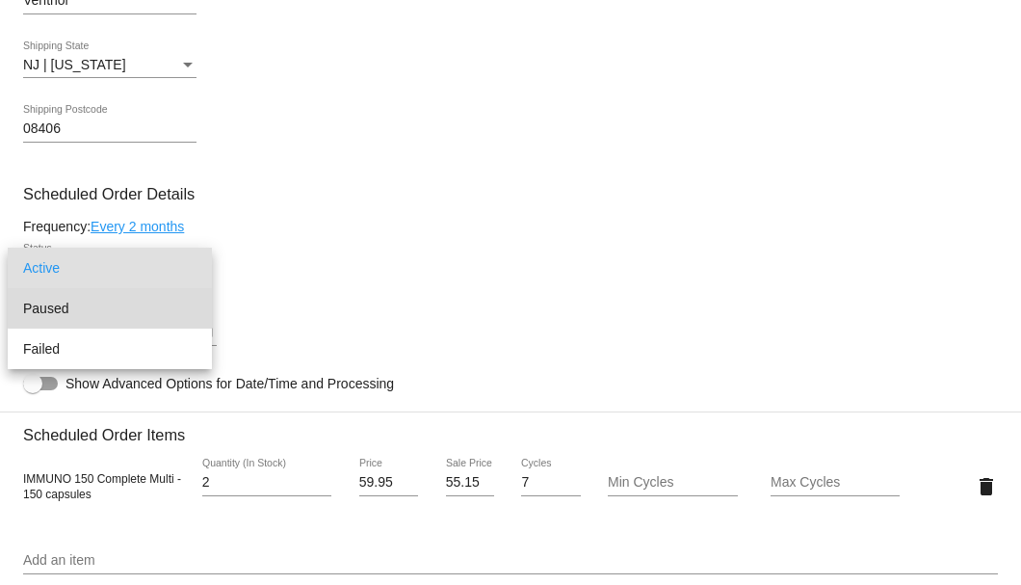
click at [139, 300] on span "Paused" at bounding box center [109, 308] width 173 height 40
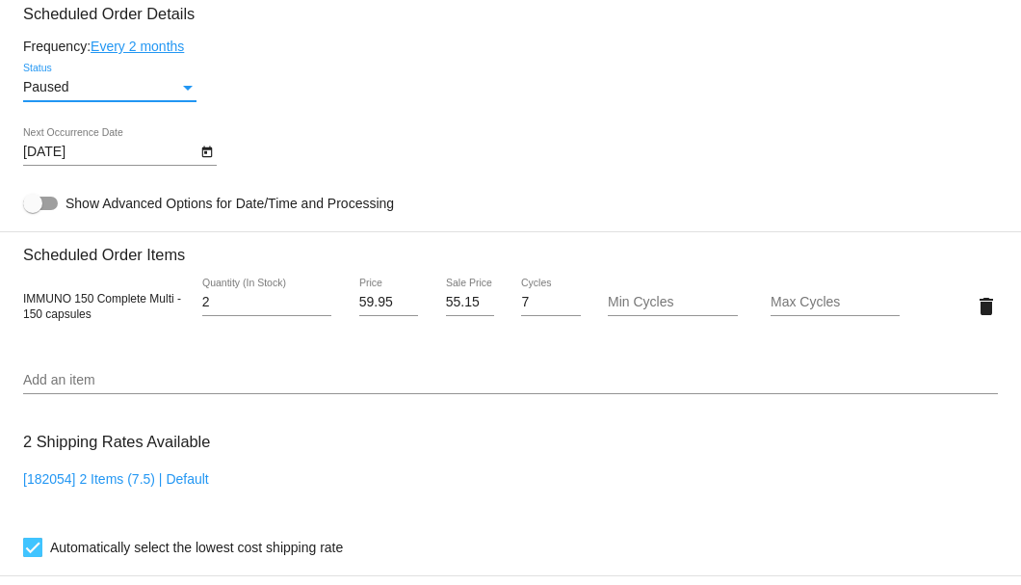
scroll to position [1079, 0]
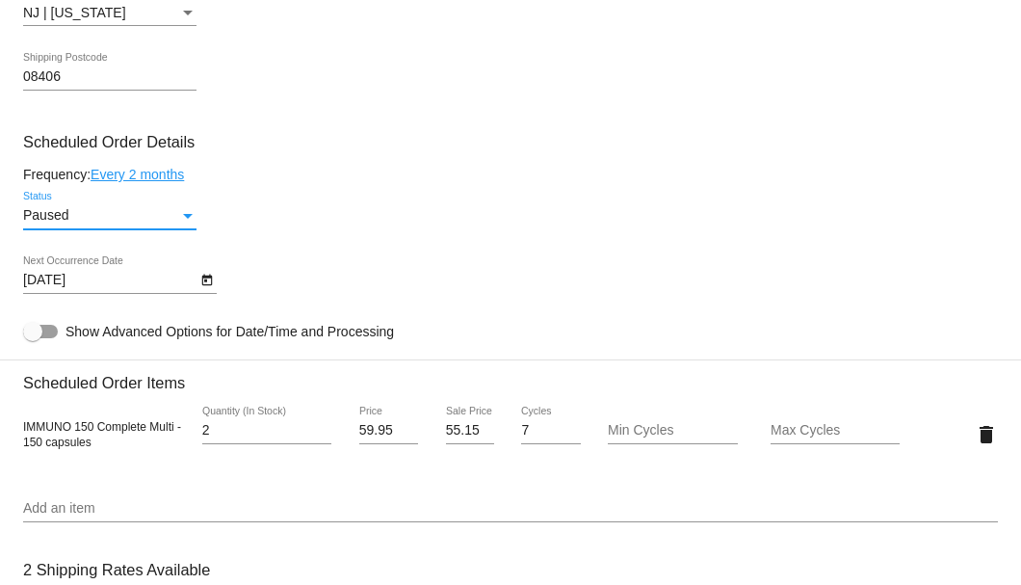
click at [175, 218] on div "Paused" at bounding box center [101, 215] width 156 height 15
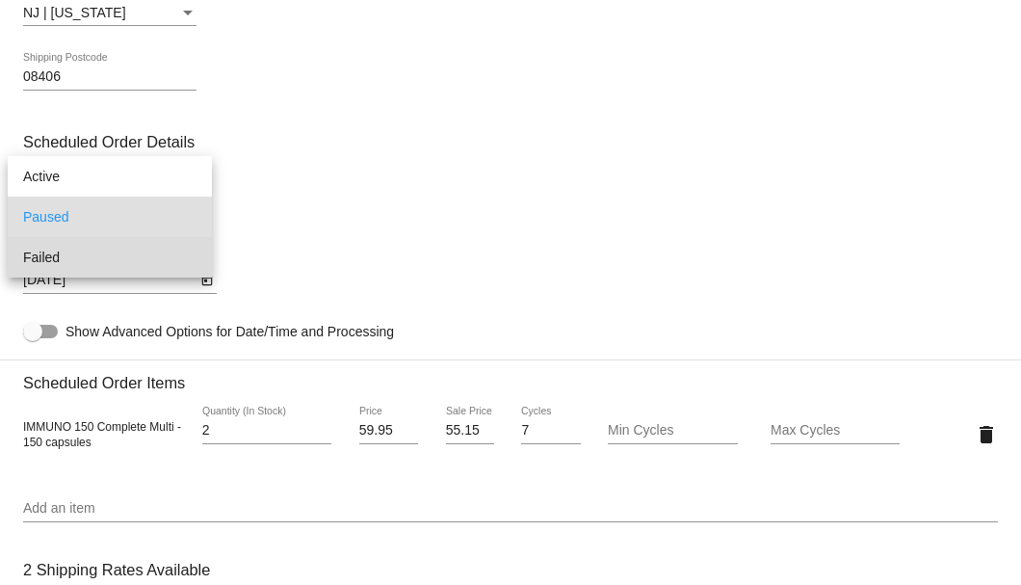
click at [152, 256] on span "Failed" at bounding box center [109, 257] width 173 height 40
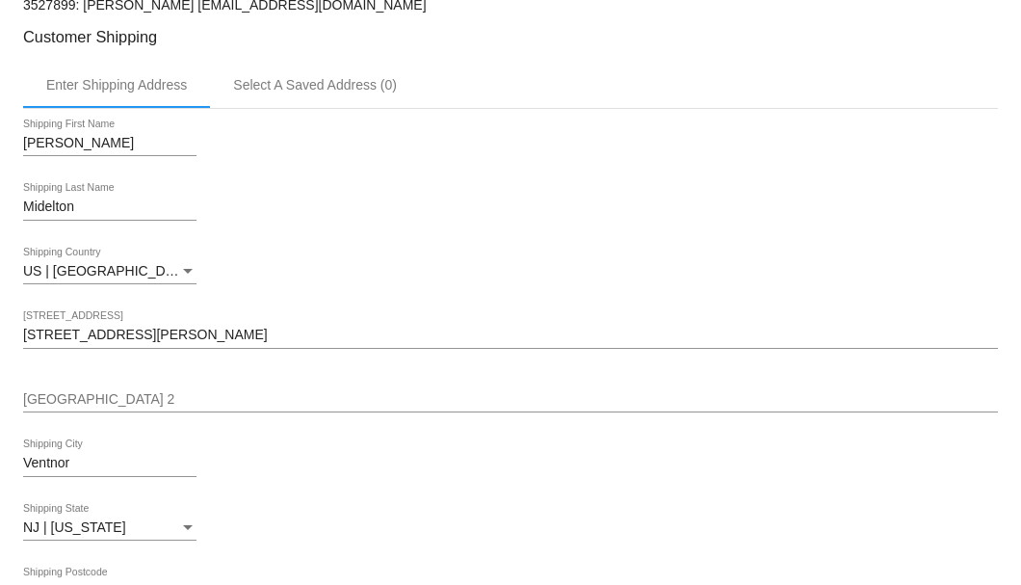
scroll to position [886, 0]
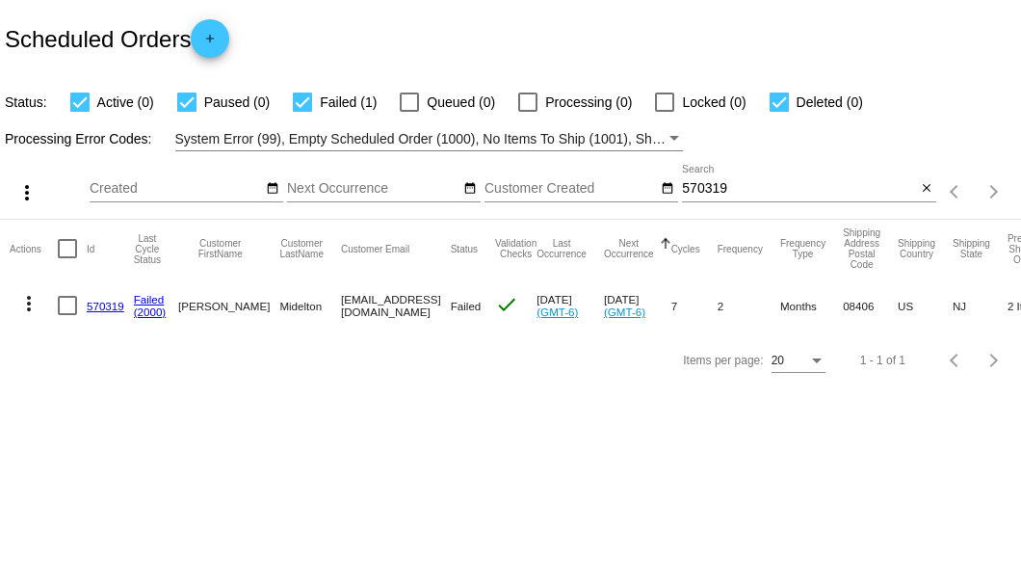
click at [106, 306] on link "570319" at bounding box center [106, 306] width 38 height 13
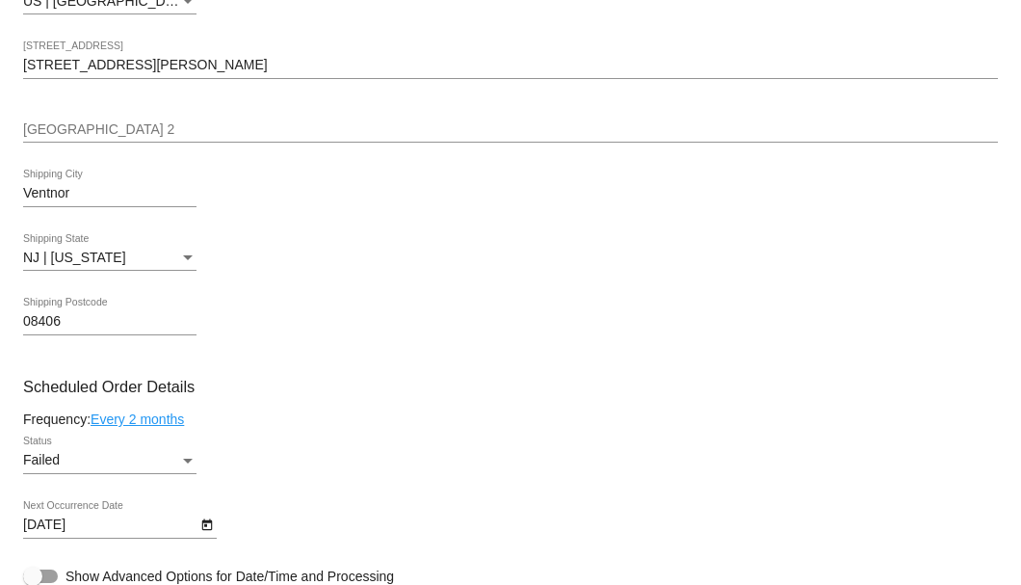
scroll to position [1027, 0]
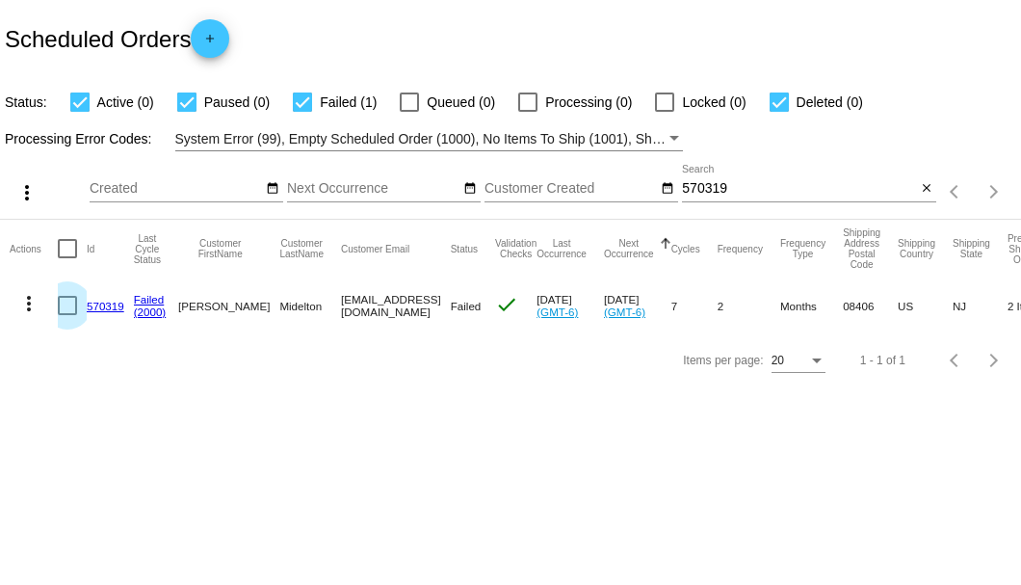
click at [64, 304] on div at bounding box center [67, 305] width 19 height 19
click at [66, 315] on input "checkbox" at bounding box center [66, 315] width 1 height 1
checkbox input "true"
click at [33, 304] on mat-icon "more_vert" at bounding box center [28, 303] width 23 height 23
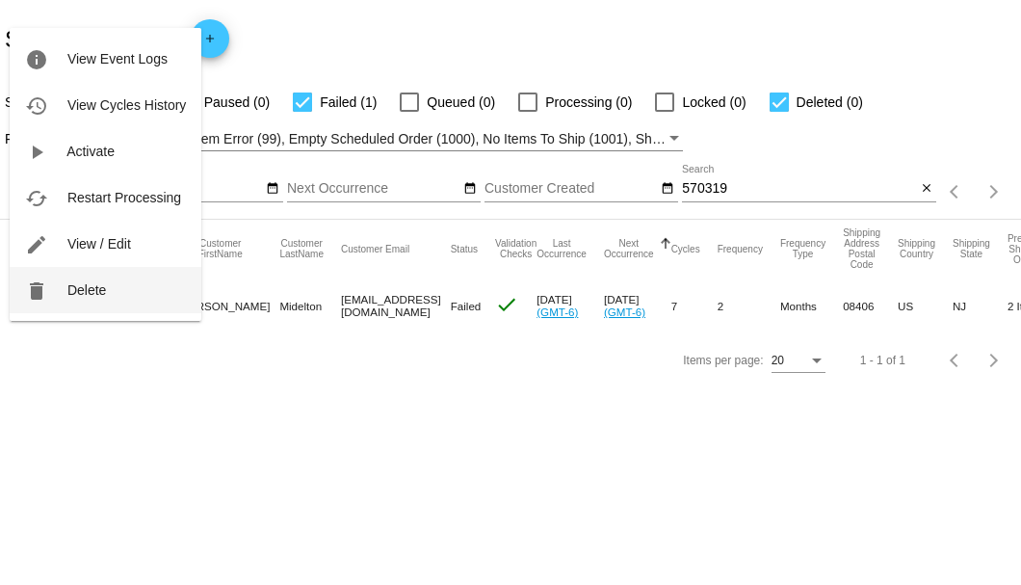
click at [90, 289] on span "Delete" at bounding box center [86, 289] width 39 height 15
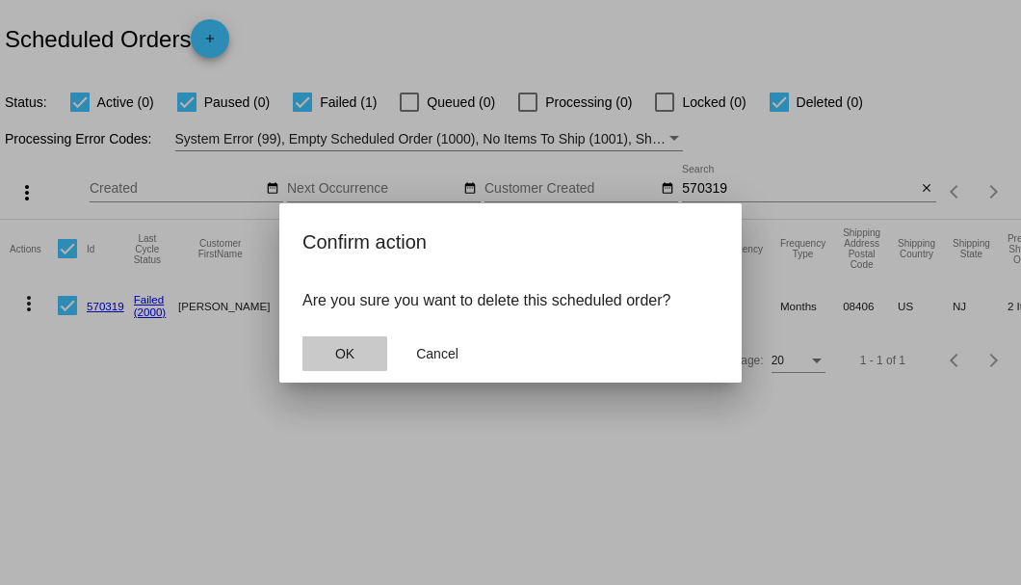
click at [343, 346] on span "OK" at bounding box center [344, 353] width 19 height 15
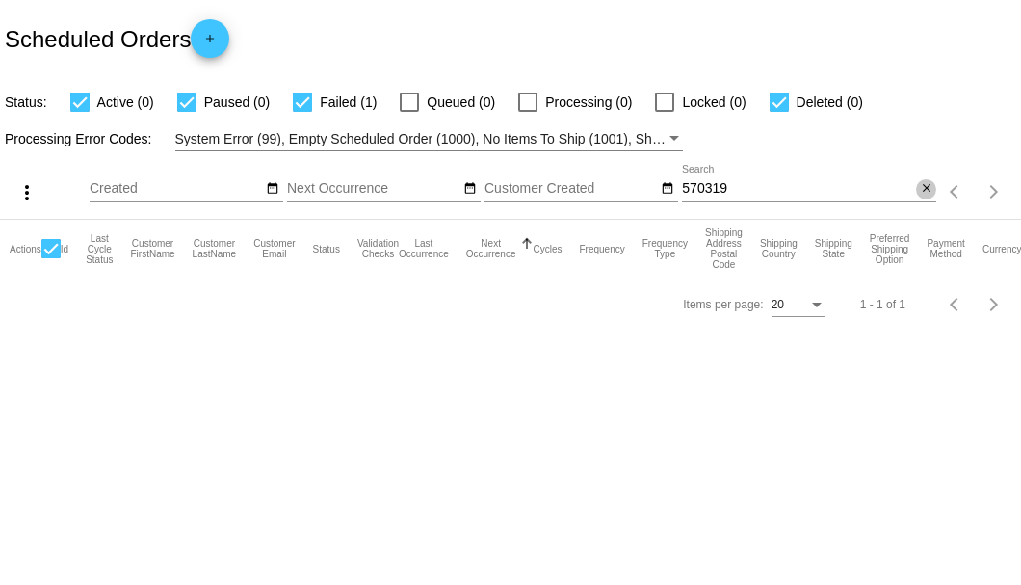
click at [928, 195] on mat-icon "close" at bounding box center [926, 188] width 13 height 15
